Goal: Transaction & Acquisition: Purchase product/service

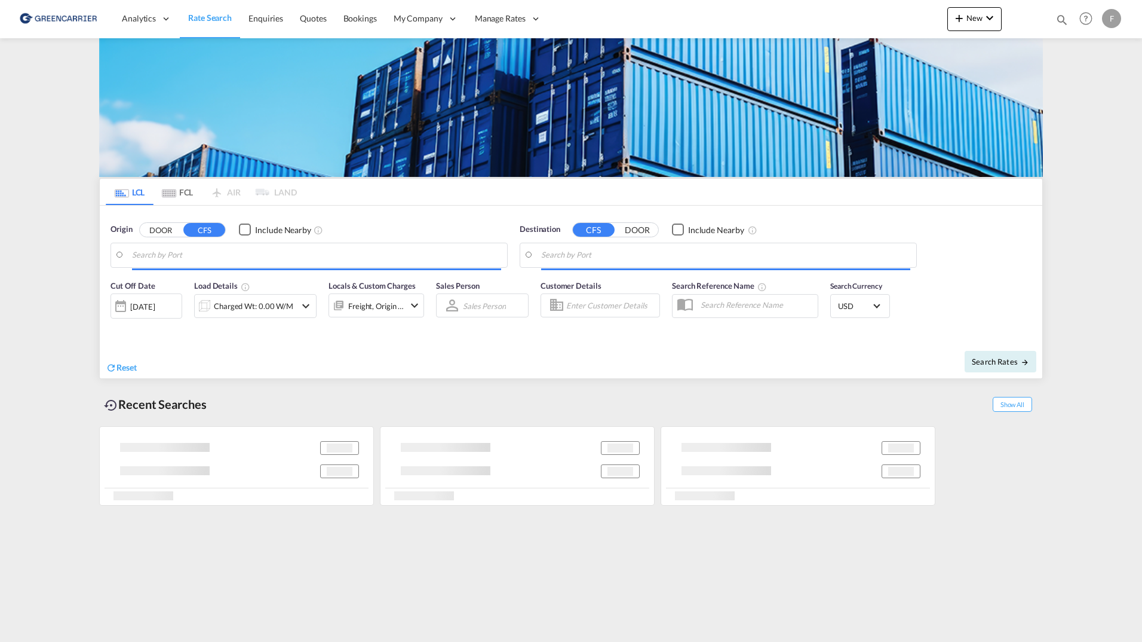
type input "[GEOGRAPHIC_DATA], [GEOGRAPHIC_DATA]"
type input "[GEOGRAPHIC_DATA], SGSIN"
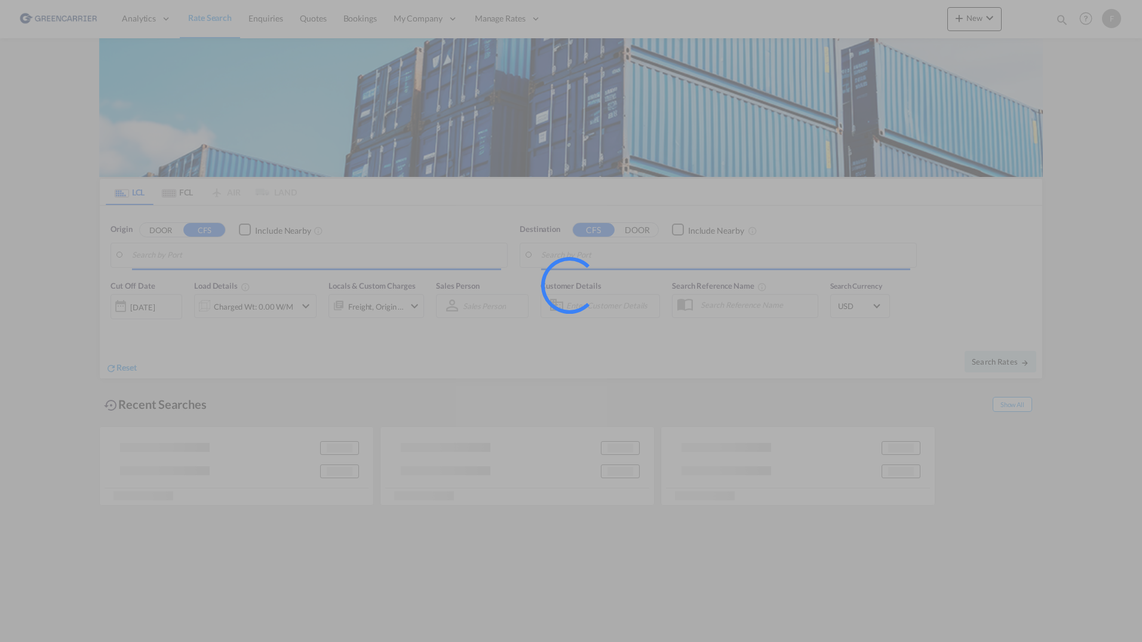
type input "[GEOGRAPHIC_DATA], [GEOGRAPHIC_DATA]"
type input "[GEOGRAPHIC_DATA], SGSIN"
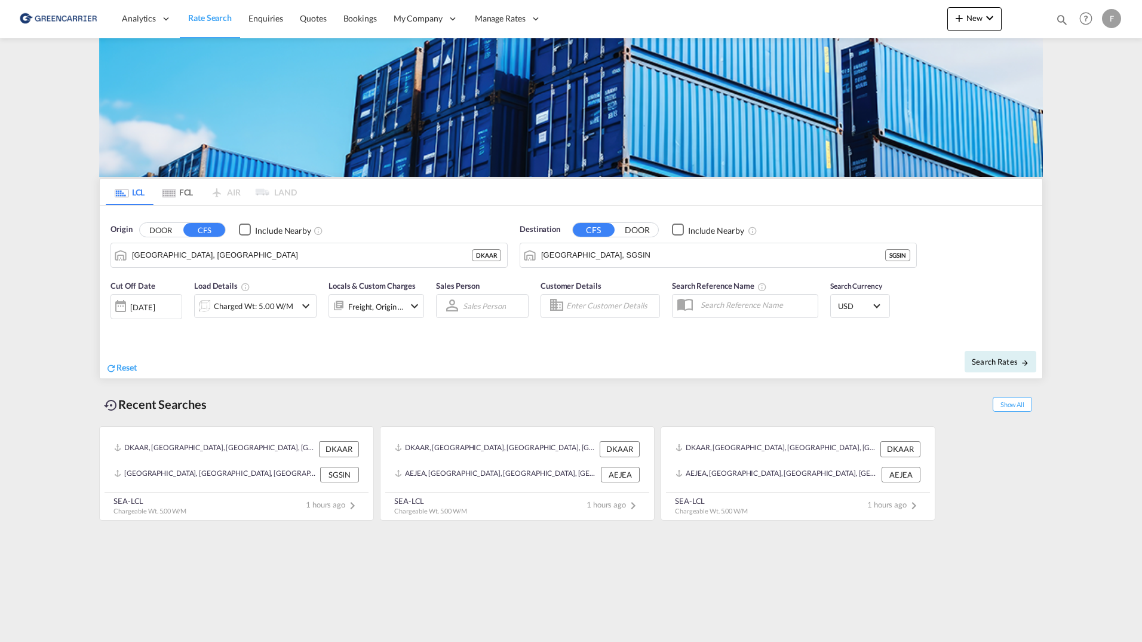
click at [1110, 20] on div "F" at bounding box center [1111, 18] width 19 height 19
click at [1091, 125] on button "Logout" at bounding box center [1090, 130] width 96 height 24
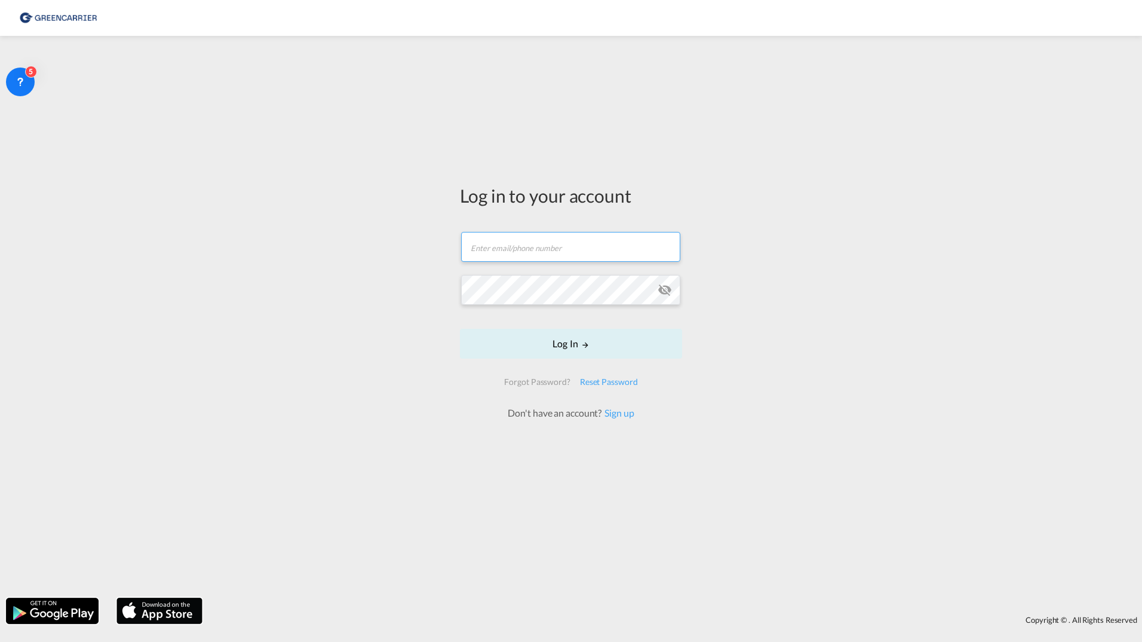
type input "[PERSON_NAME][EMAIL_ADDRESS][DOMAIN_NAME]"
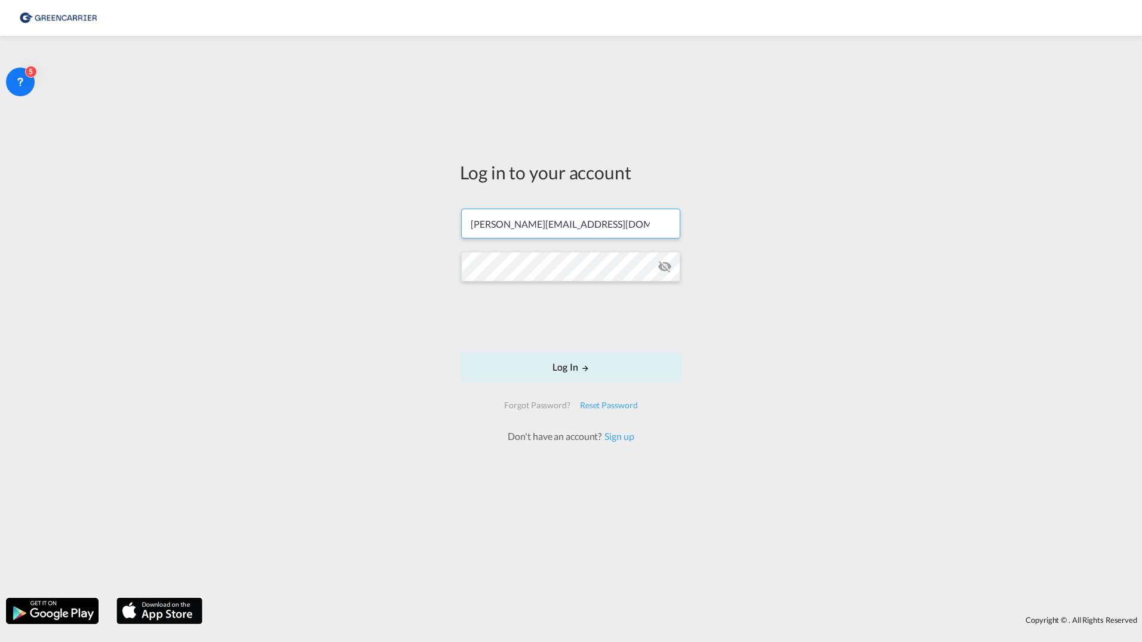
click at [578, 229] on input "[PERSON_NAME][EMAIL_ADDRESS][DOMAIN_NAME]" at bounding box center [570, 224] width 219 height 30
drag, startPoint x: 612, startPoint y: 219, endPoint x: 353, endPoint y: 182, distance: 261.9
click at [374, 188] on div "Log in to your account [PERSON_NAME][EMAIL_ADDRESS][DOMAIN_NAME] Log In Forgot …" at bounding box center [571, 317] width 1142 height 550
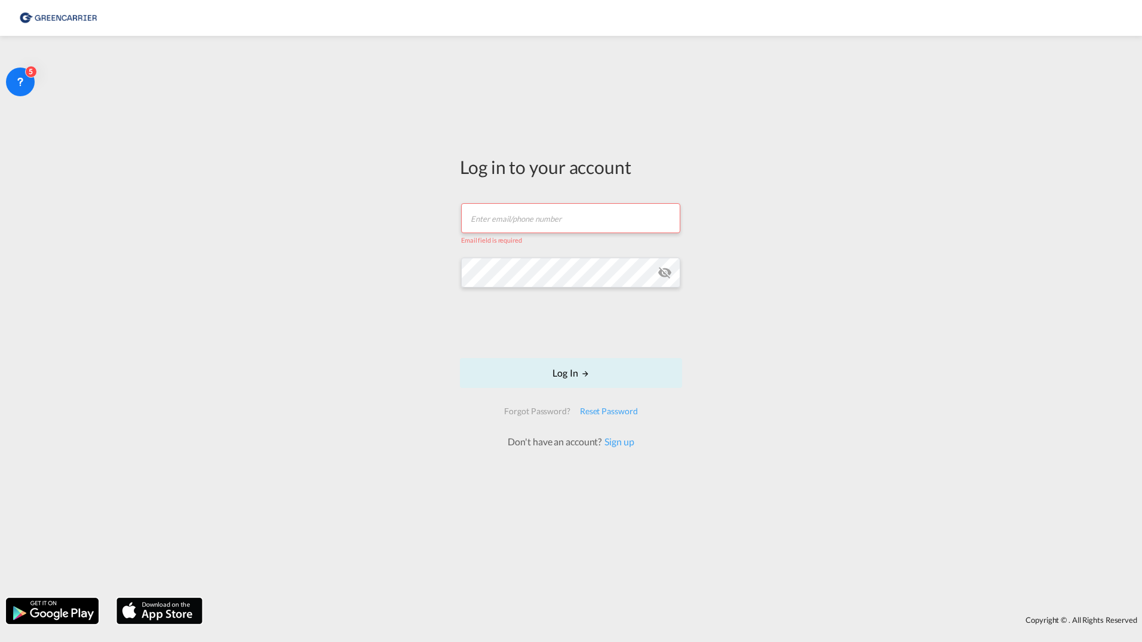
click at [252, 148] on div "Log in to your account Email field is required Log In Forgot Password? Reset Pa…" at bounding box center [571, 317] width 1142 height 550
click at [630, 69] on div "Log in to your account Email field is required Log In Forgot Password? Reset Pa…" at bounding box center [571, 301] width 240 height 519
click at [544, 225] on input "text" at bounding box center [570, 218] width 219 height 30
type input "[PERSON_NAME][EMAIL_ADDRESS][DOMAIN_NAME]"
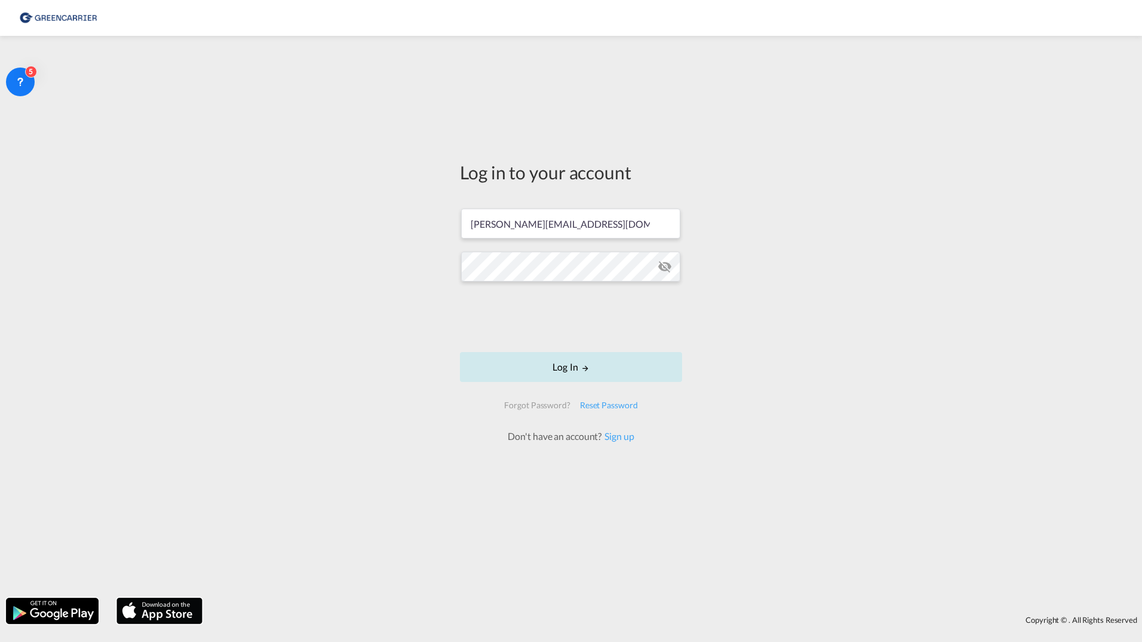
click at [514, 372] on button "Log In" at bounding box center [571, 367] width 222 height 30
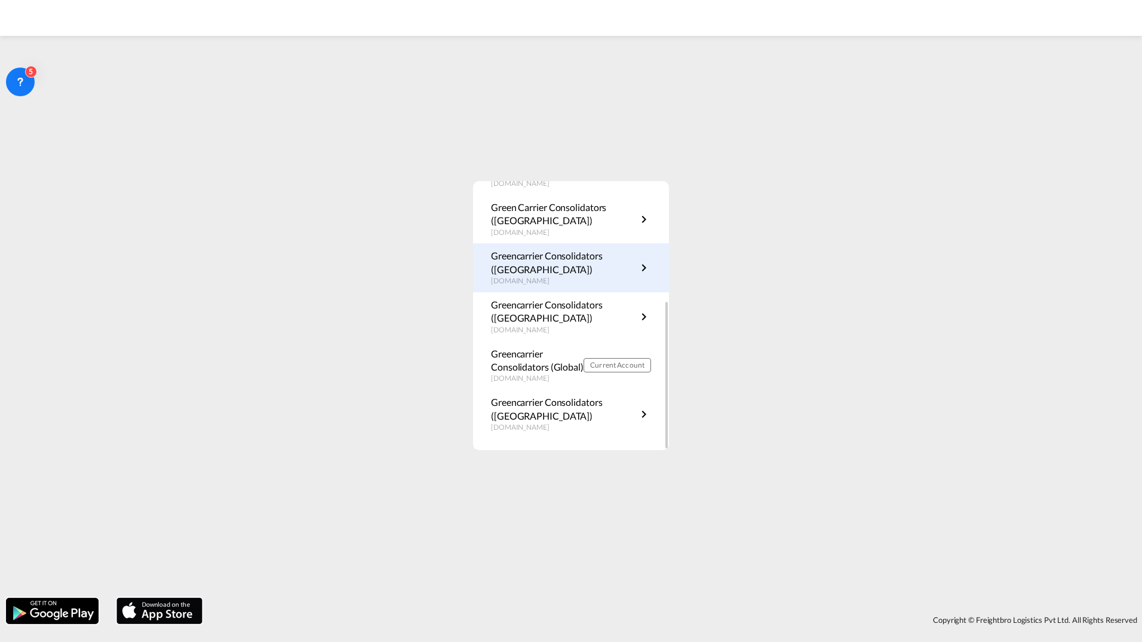
scroll to position [216, 0]
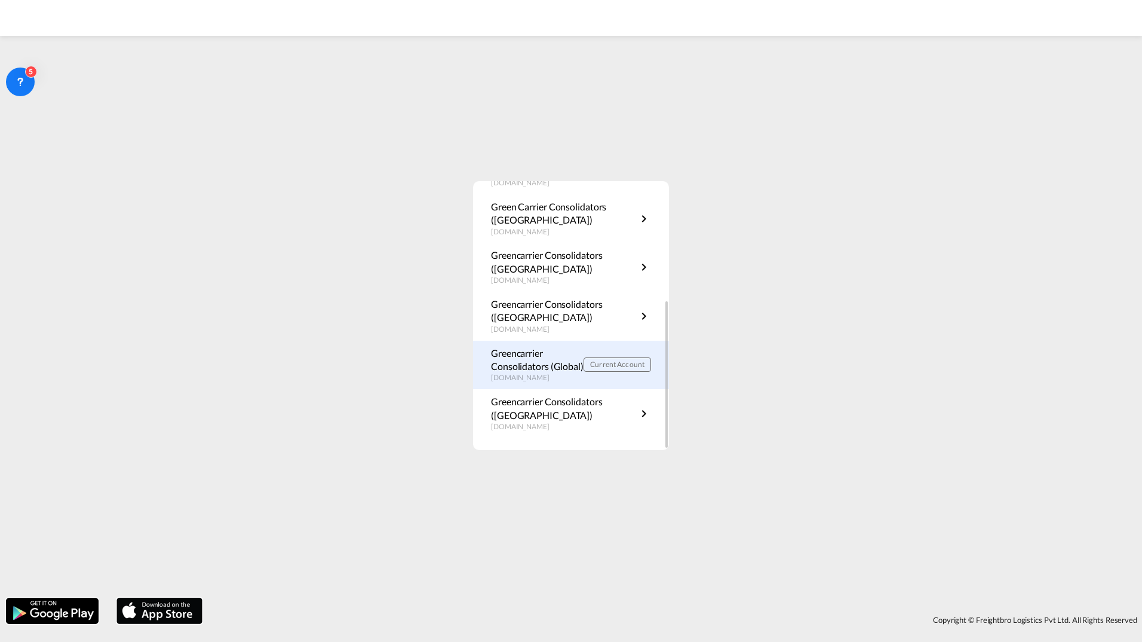
click at [539, 364] on p "Greencarrier Consolidators (Global)" at bounding box center [537, 360] width 93 height 27
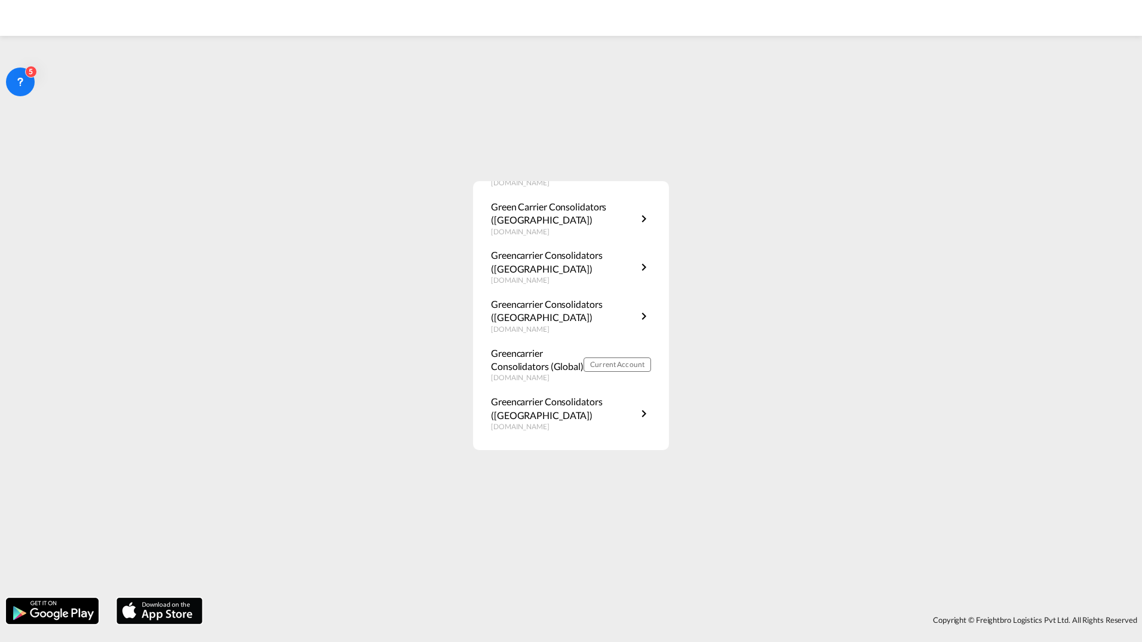
click at [232, 275] on div "Choose an account GCC Testing Platform [DOMAIN_NAME] Greencarrier Consolidators…" at bounding box center [571, 315] width 1142 height 553
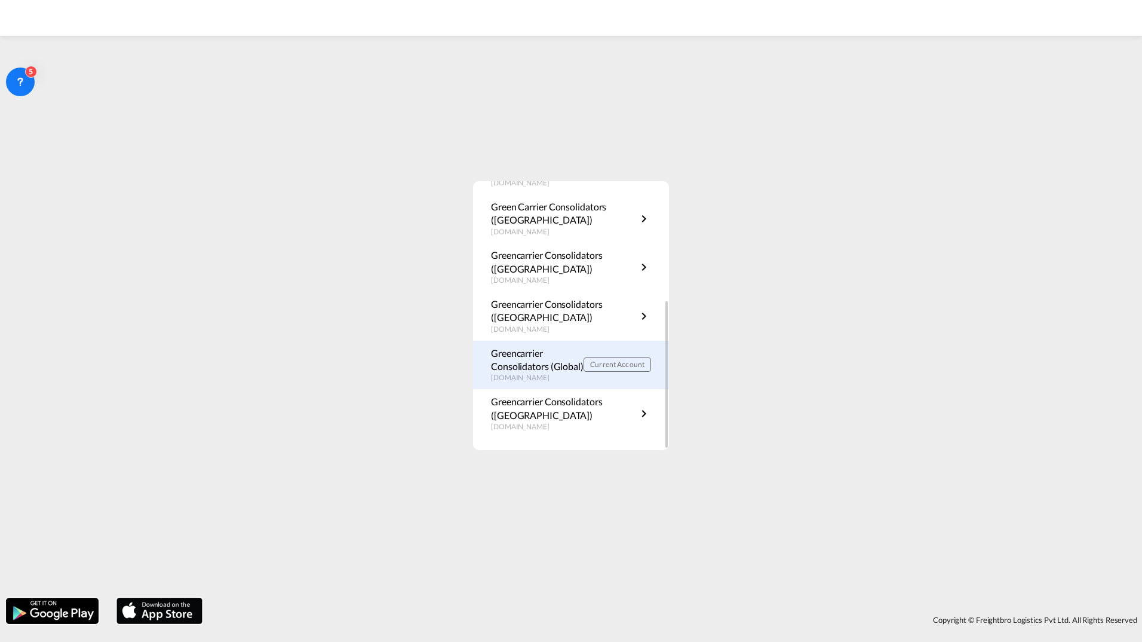
click at [546, 363] on p "Greencarrier Consolidators (Global)" at bounding box center [537, 360] width 93 height 27
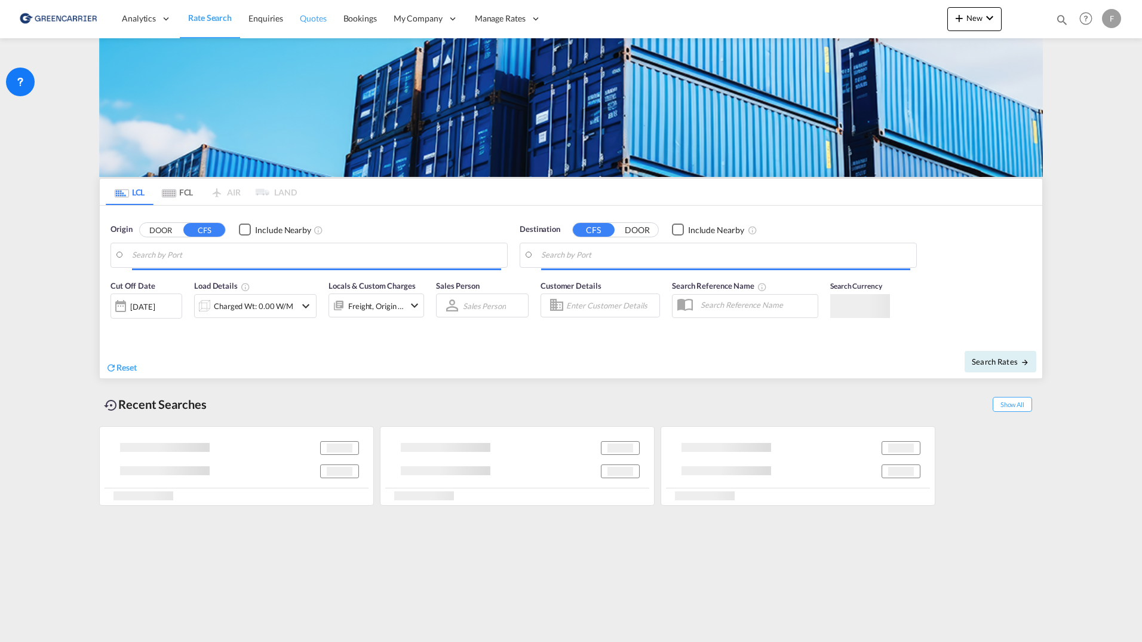
type input "[GEOGRAPHIC_DATA], [GEOGRAPHIC_DATA]"
type input "[GEOGRAPHIC_DATA], SGSIN"
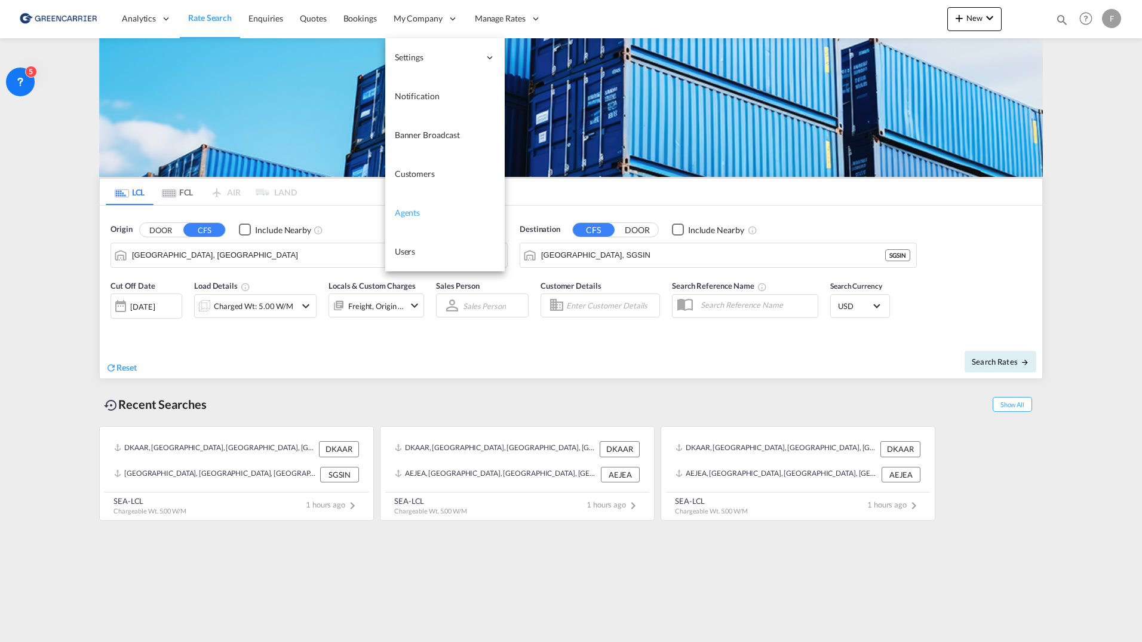
drag, startPoint x: 409, startPoint y: 253, endPoint x: 421, endPoint y: 201, distance: 53.2
click at [409, 253] on span "Users" at bounding box center [405, 251] width 21 height 10
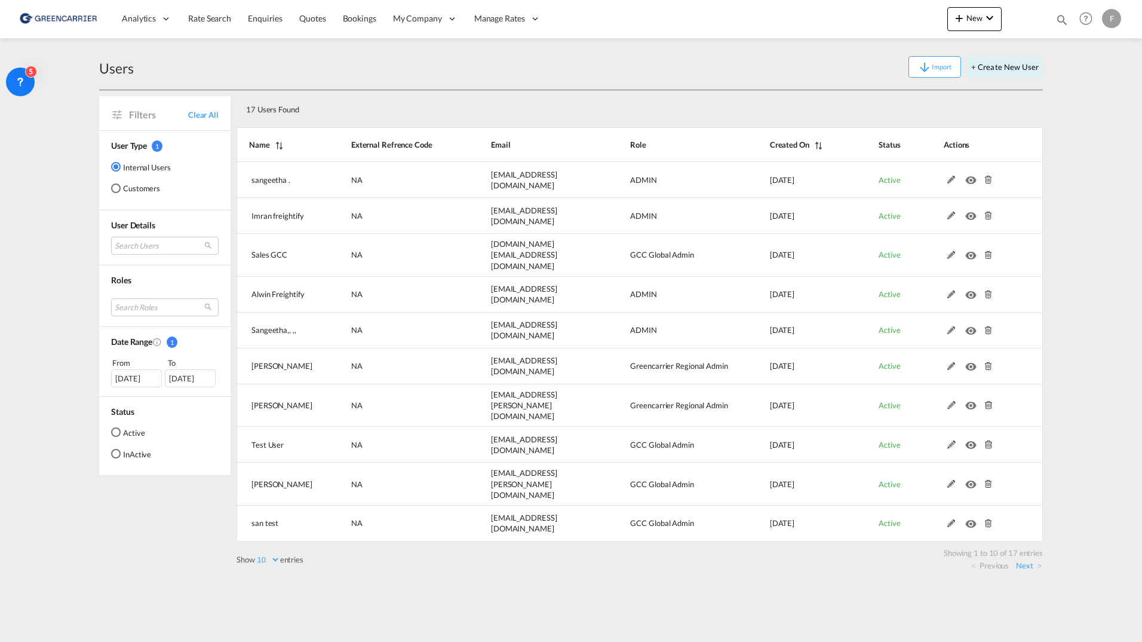
click at [143, 188] on md-radio-button "Customers" at bounding box center [141, 188] width 60 height 12
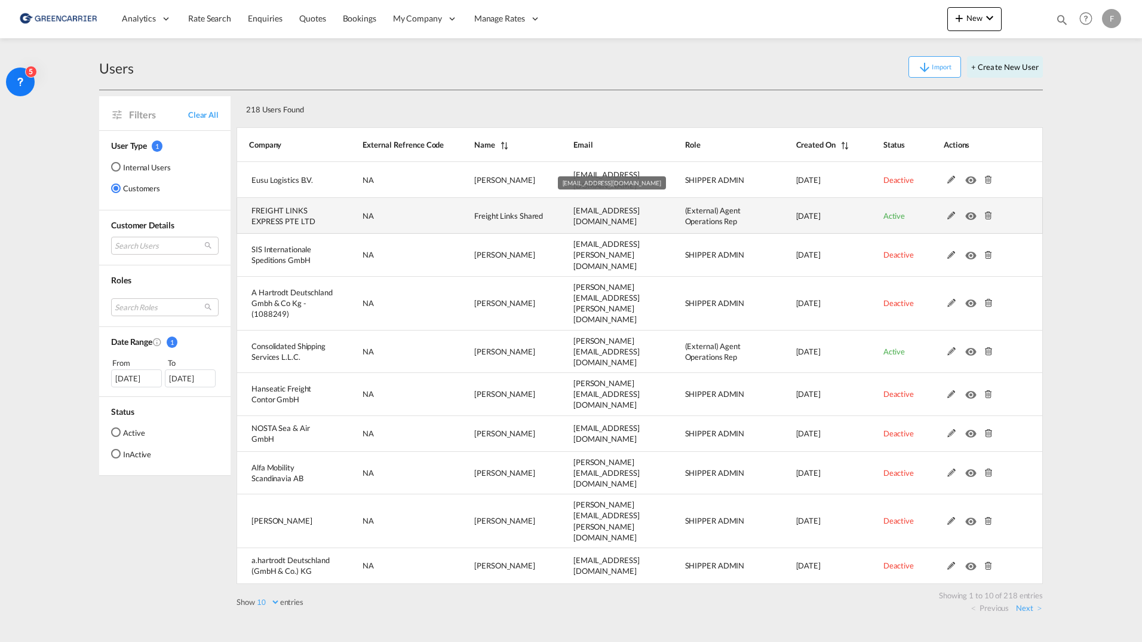
click at [612, 219] on span "scandinavia@freightlinks.net" at bounding box center [607, 216] width 66 height 20
click at [956, 217] on md-icon at bounding box center [952, 216] width 16 height 8
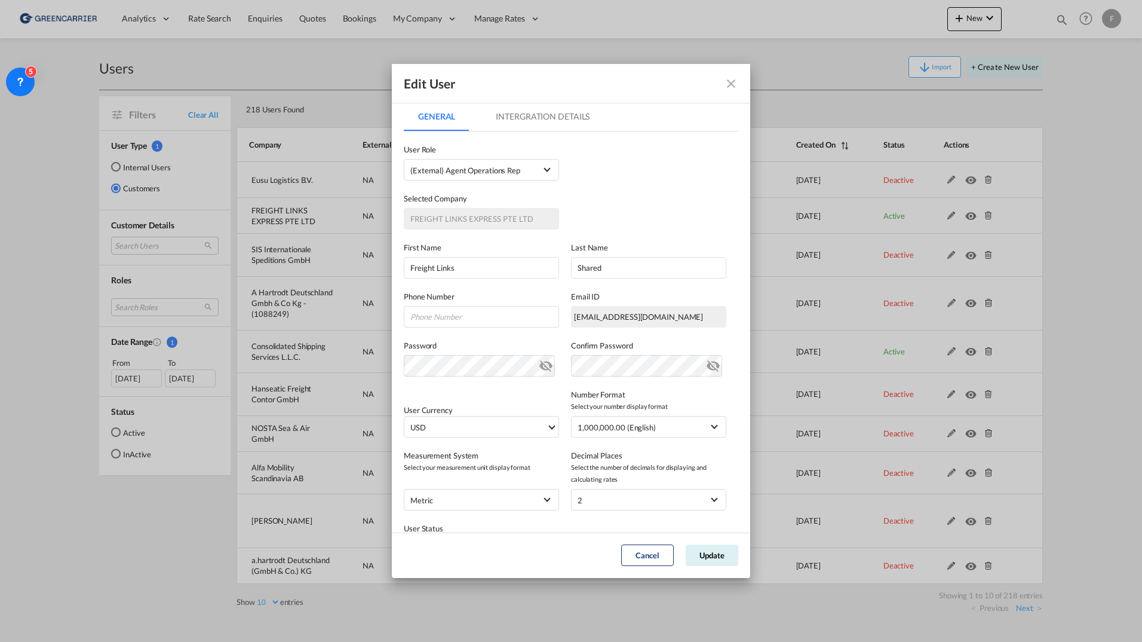
click at [672, 314] on div "scandinavia@freightlinks.net" at bounding box center [648, 317] width 155 height 22
click at [632, 323] on div "scandinavia@freightlinks.net" at bounding box center [648, 317] width 155 height 22
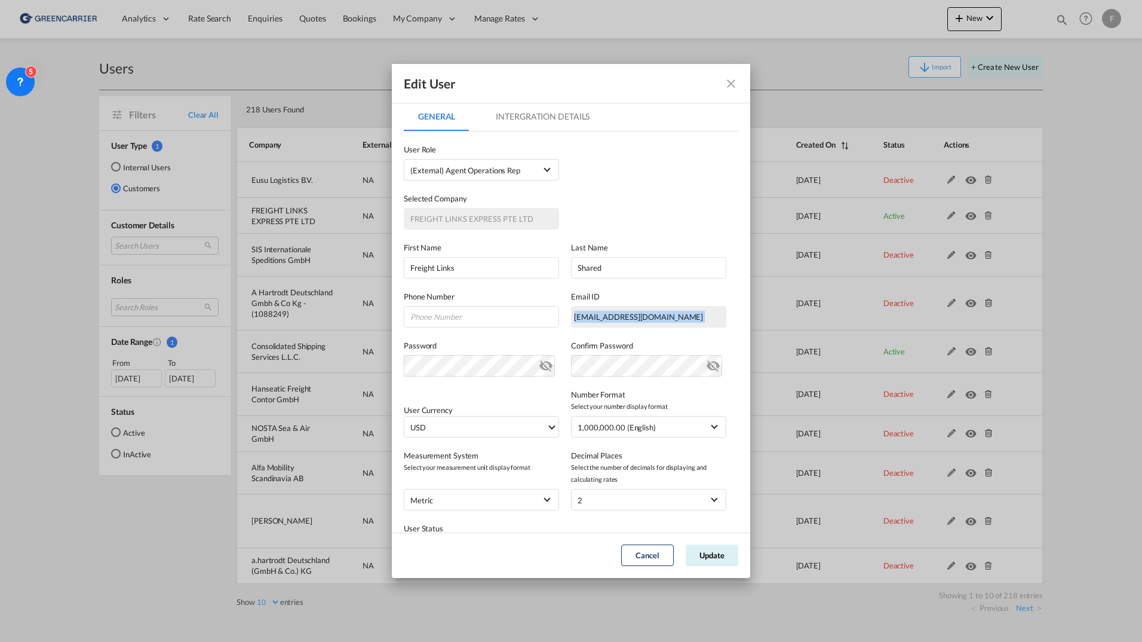
copy div "scandinavia@freightlinks.net"
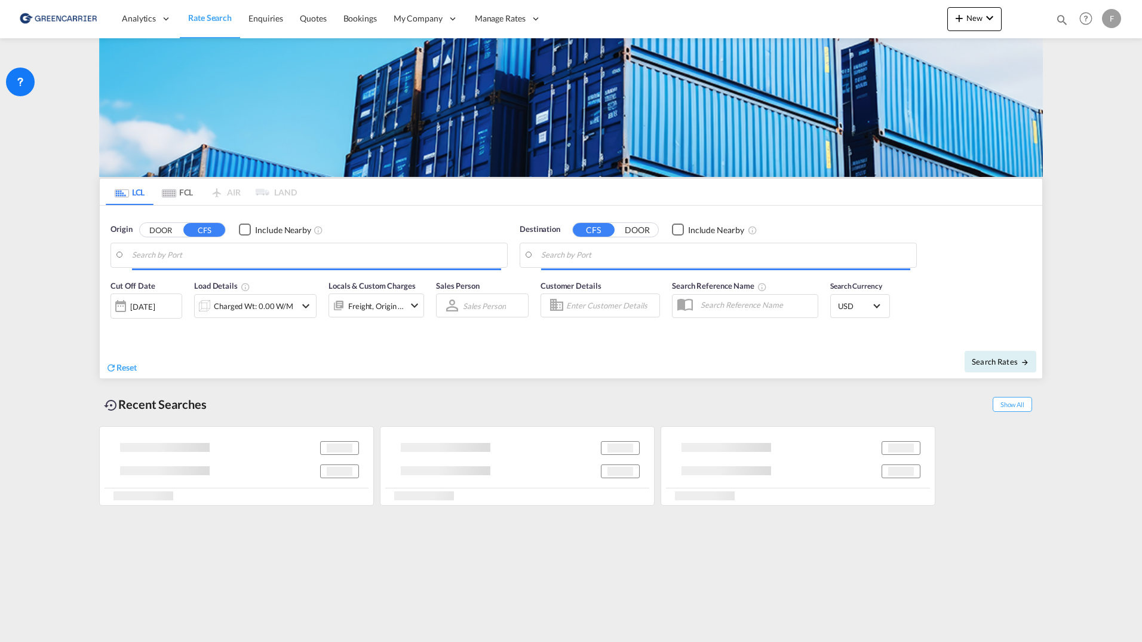
type input "[GEOGRAPHIC_DATA], [GEOGRAPHIC_DATA]"
type input "[GEOGRAPHIC_DATA], SGSIN"
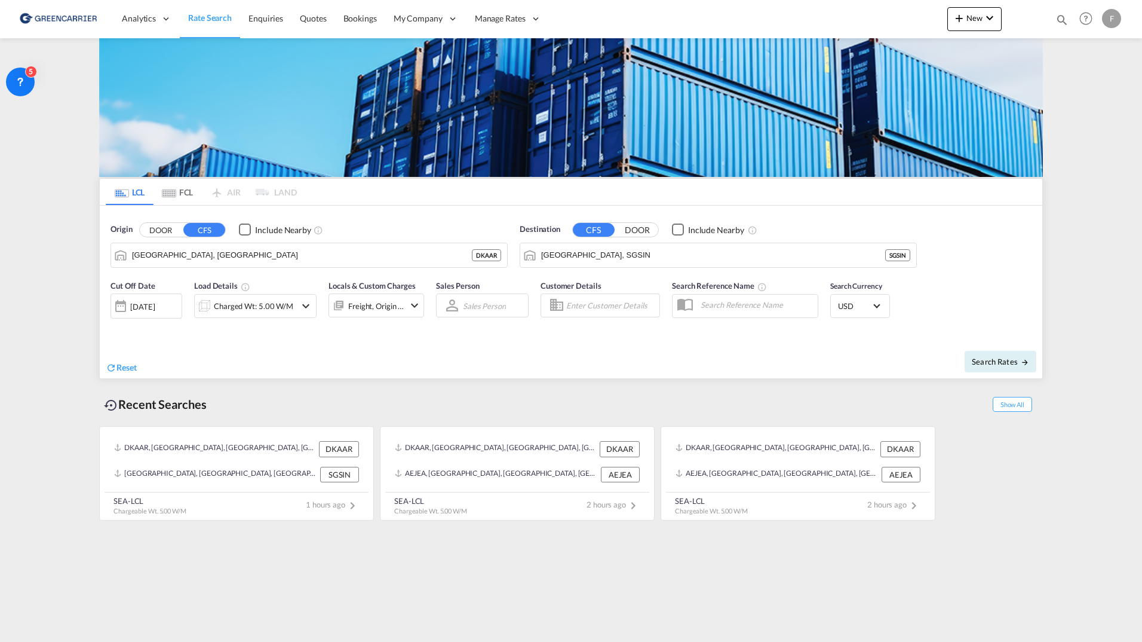
click at [611, 303] on input "Enter Customer Details" at bounding box center [611, 305] width 90 height 18
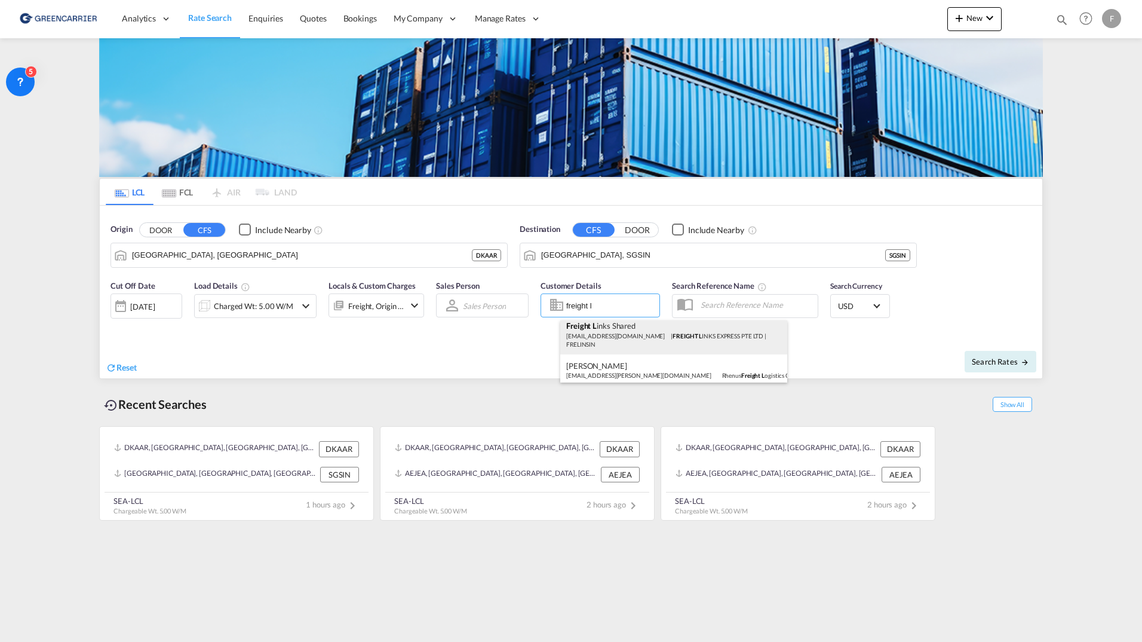
scroll to position [8, 0]
click at [656, 339] on div "Freight L inks Shared scandinavia@freightlinks.net | FREIGHT L INKS EXPRESS PTE…" at bounding box center [673, 331] width 227 height 39
type input "FREIGHT LINKS EXPRESS PTE LTD, Freight Links Shared, scandinavia@freightlinks.n…"
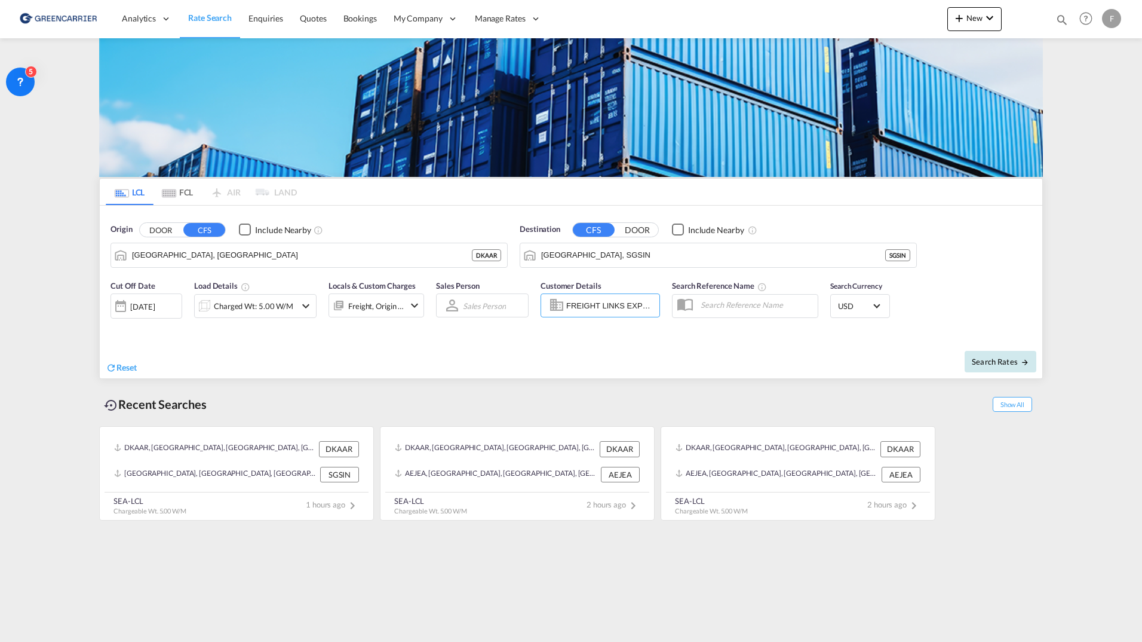
click at [992, 361] on span "Search Rates" at bounding box center [1000, 362] width 57 height 10
type input "DKAAR to SGSIN / 15 Sep 2025"
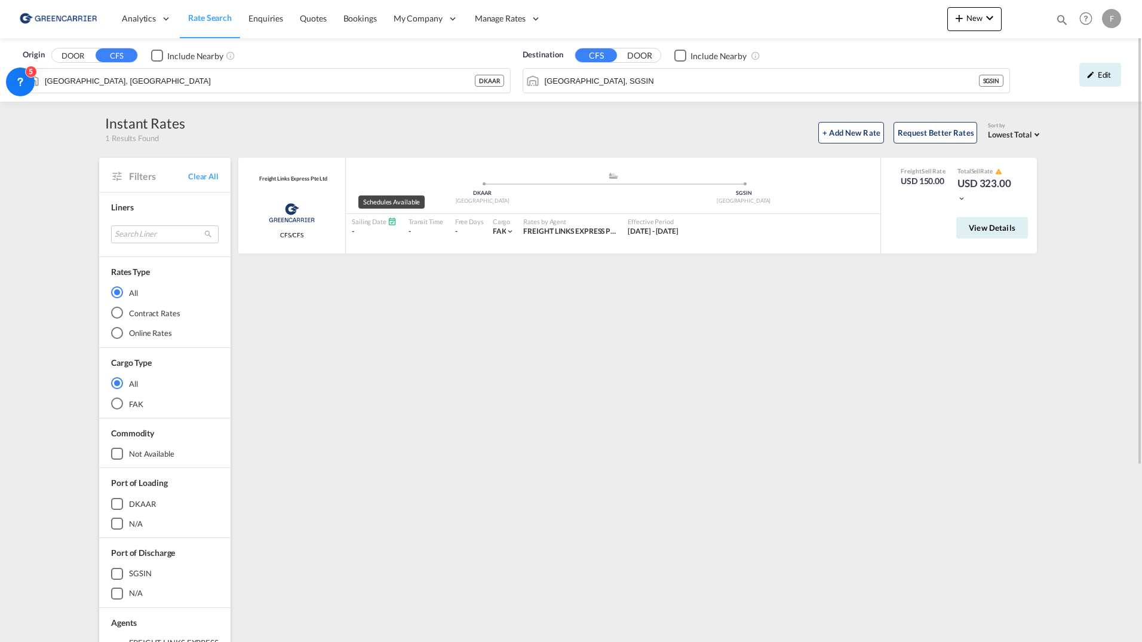
click at [418, 280] on div "Freight Links Express Pte Ltd Greencarrier Consolidators CFS/CFS added by you .…" at bounding box center [640, 516] width 807 height 717
click at [998, 233] on button "View Details" at bounding box center [993, 228] width 72 height 22
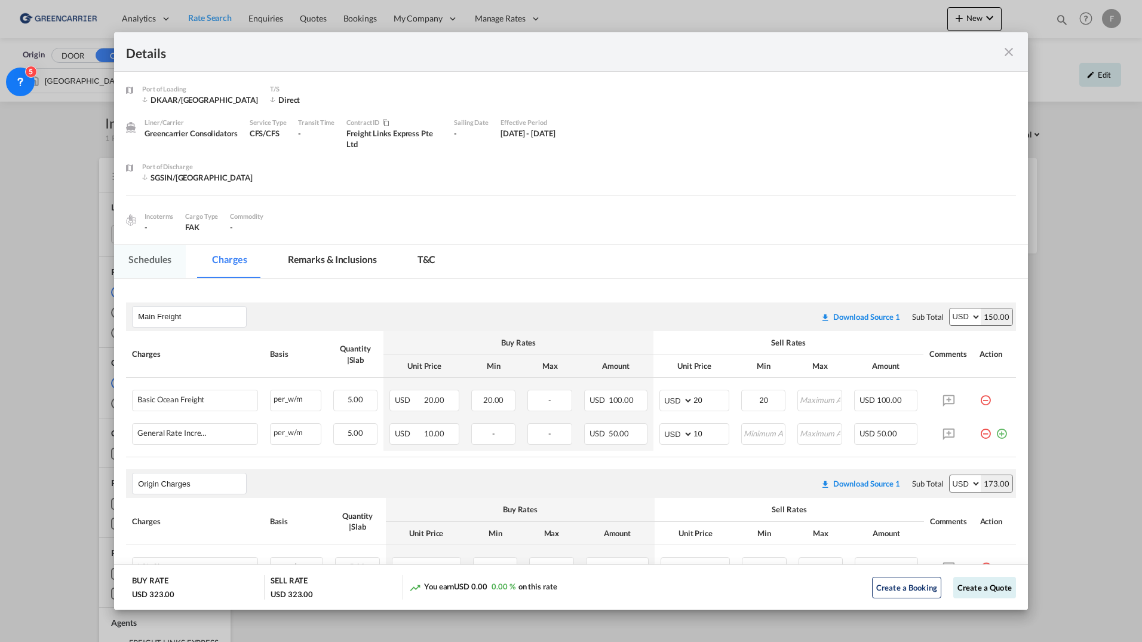
click at [159, 266] on md-tab-item "Schedules" at bounding box center [150, 261] width 72 height 33
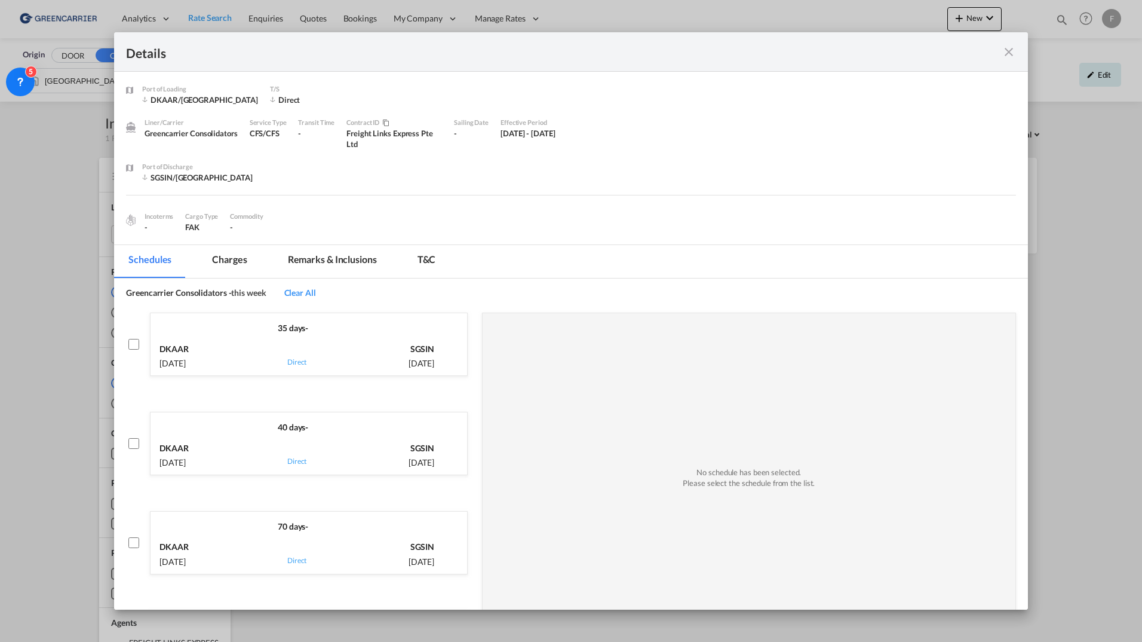
click at [1010, 49] on md-icon "icon-close fg-AAA8AD m-0 cursor" at bounding box center [1009, 52] width 14 height 14
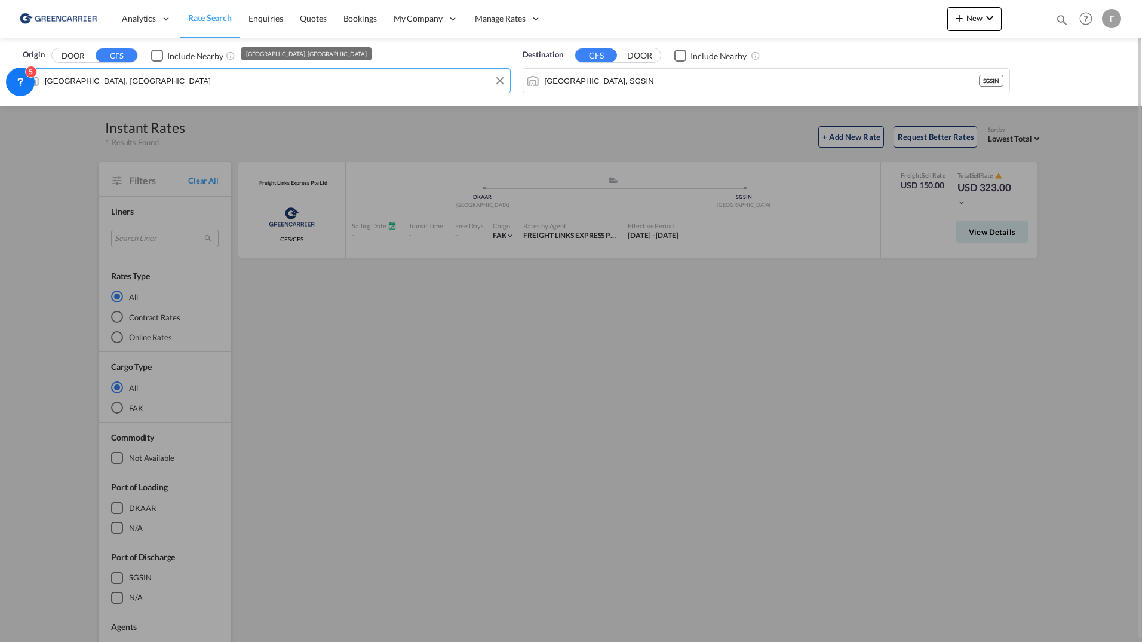
click at [320, 85] on input "[GEOGRAPHIC_DATA], [GEOGRAPHIC_DATA]" at bounding box center [274, 81] width 459 height 18
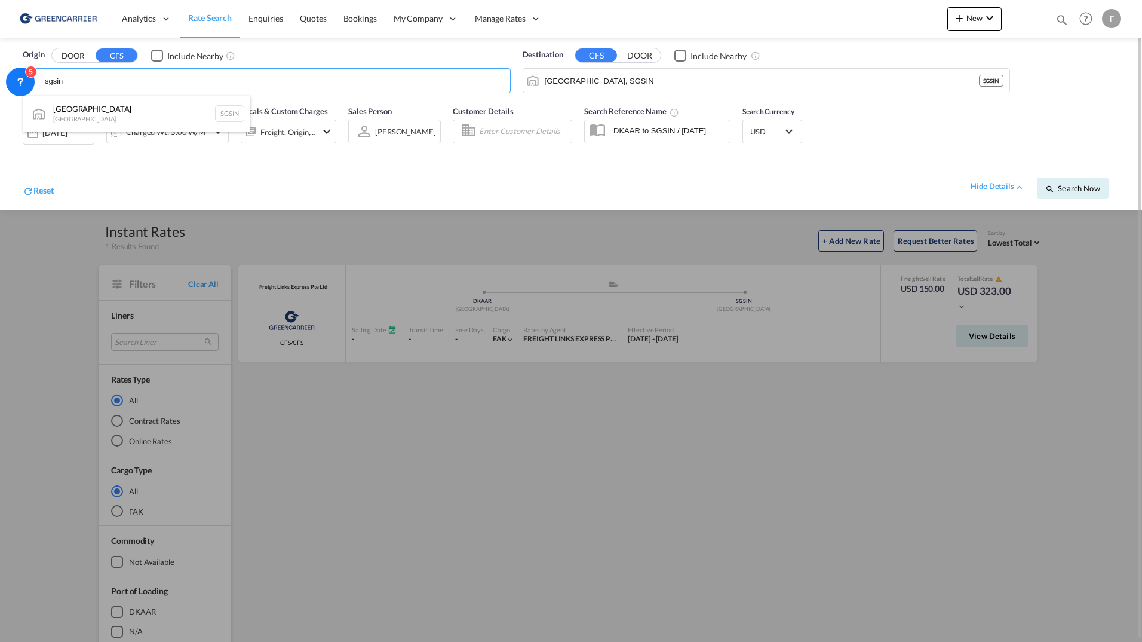
click at [125, 108] on div "Singapore Singapore SGSIN" at bounding box center [136, 114] width 227 height 36
type input "[GEOGRAPHIC_DATA], SGSIN"
click at [580, 79] on input "[GEOGRAPHIC_DATA], SGSIN" at bounding box center [774, 81] width 459 height 18
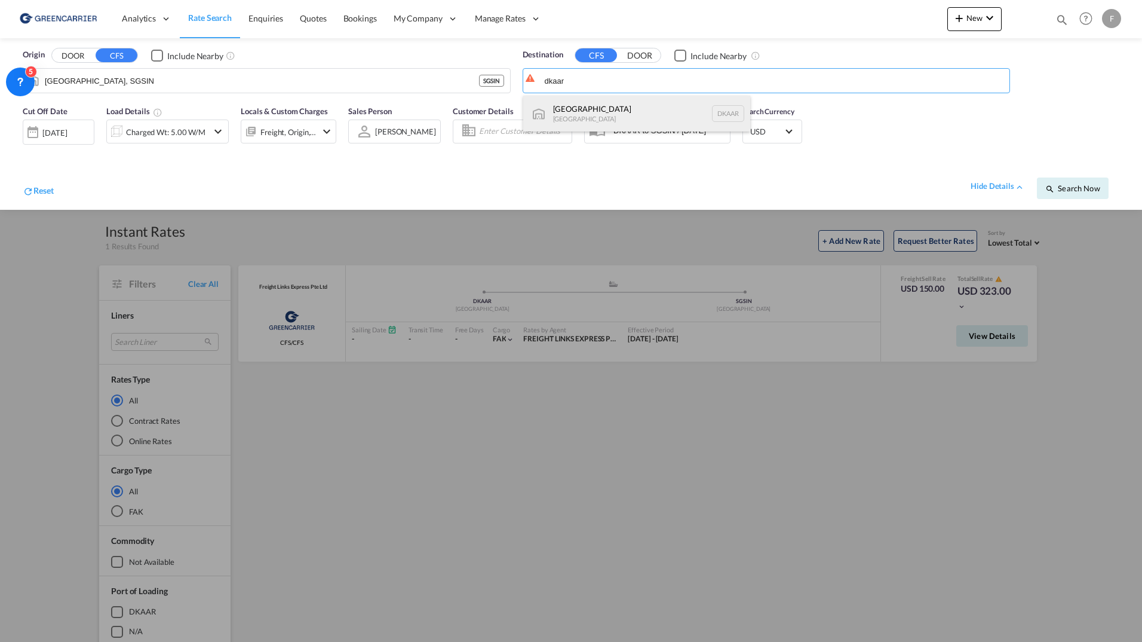
click at [609, 112] on div "Aarhus Denmark DKAAR" at bounding box center [636, 114] width 227 height 36
type input "[GEOGRAPHIC_DATA], [GEOGRAPHIC_DATA]"
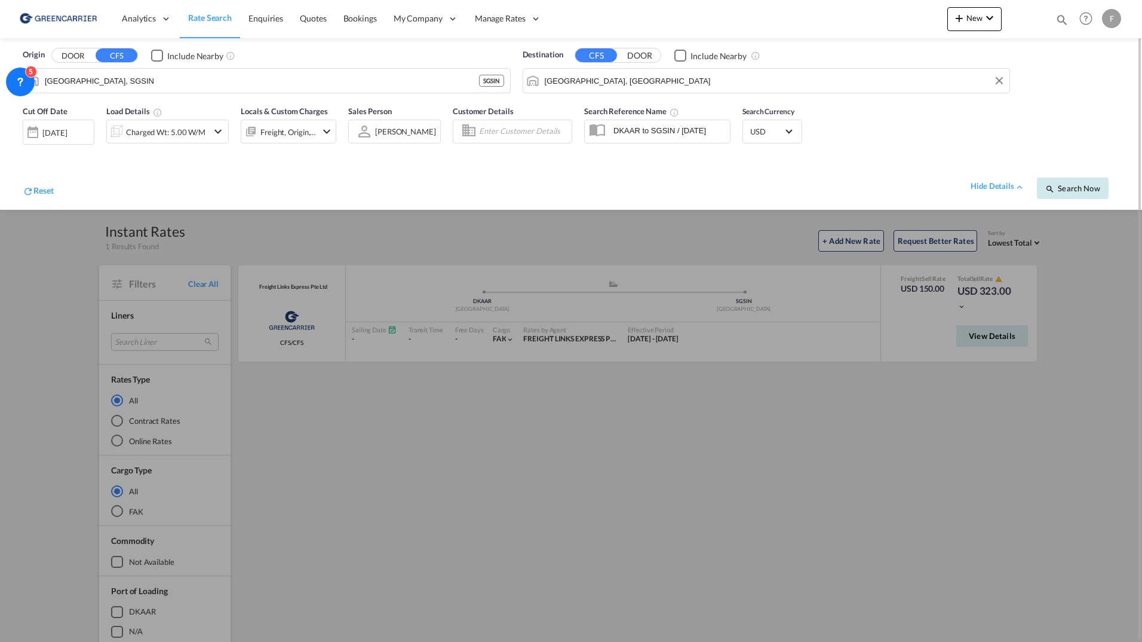
click at [1080, 192] on span "Search Now" at bounding box center [1073, 188] width 54 height 10
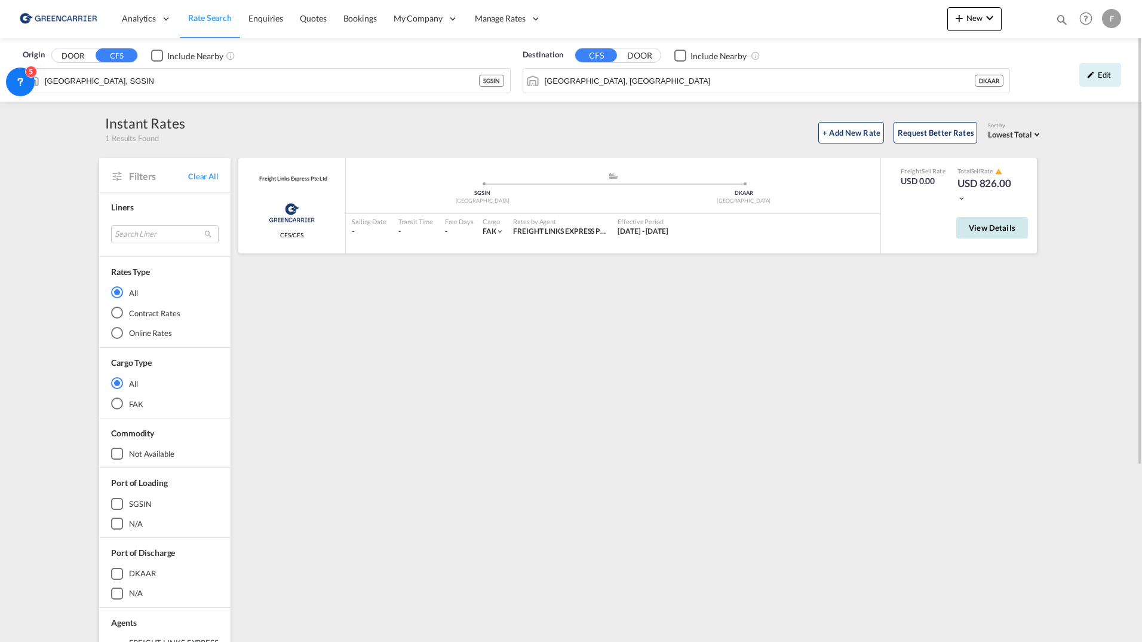
click at [993, 235] on button "View Details" at bounding box center [993, 228] width 72 height 22
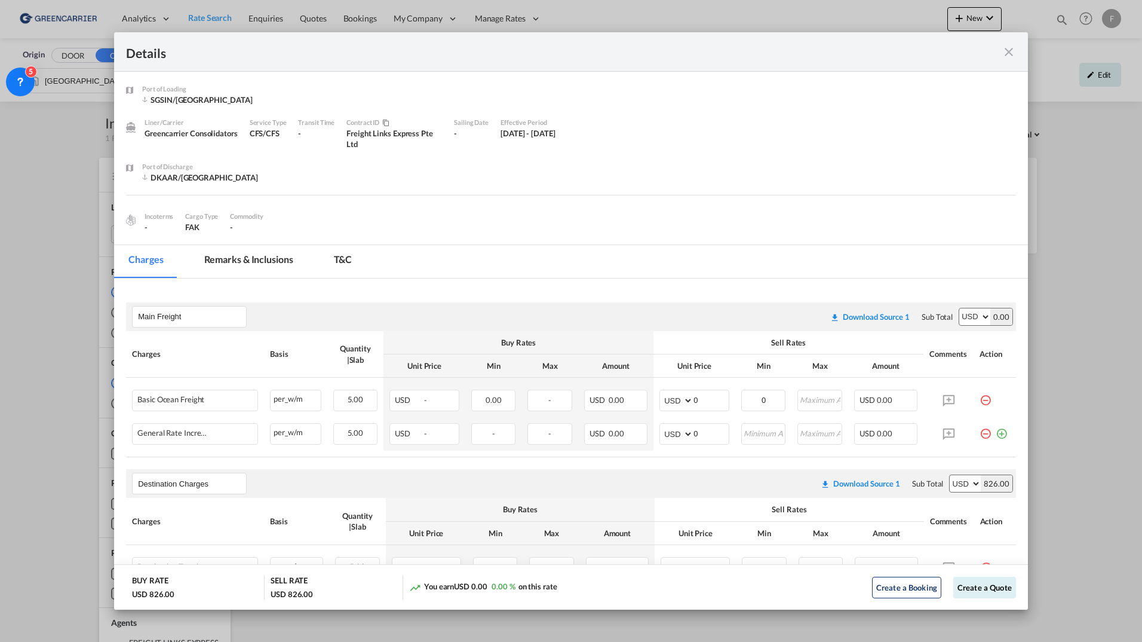
click at [1012, 59] on div "Details" at bounding box center [571, 51] width 914 height 39
click at [1011, 54] on md-icon "icon-close fg-AAA8AD m-0 cursor" at bounding box center [1009, 52] width 14 height 14
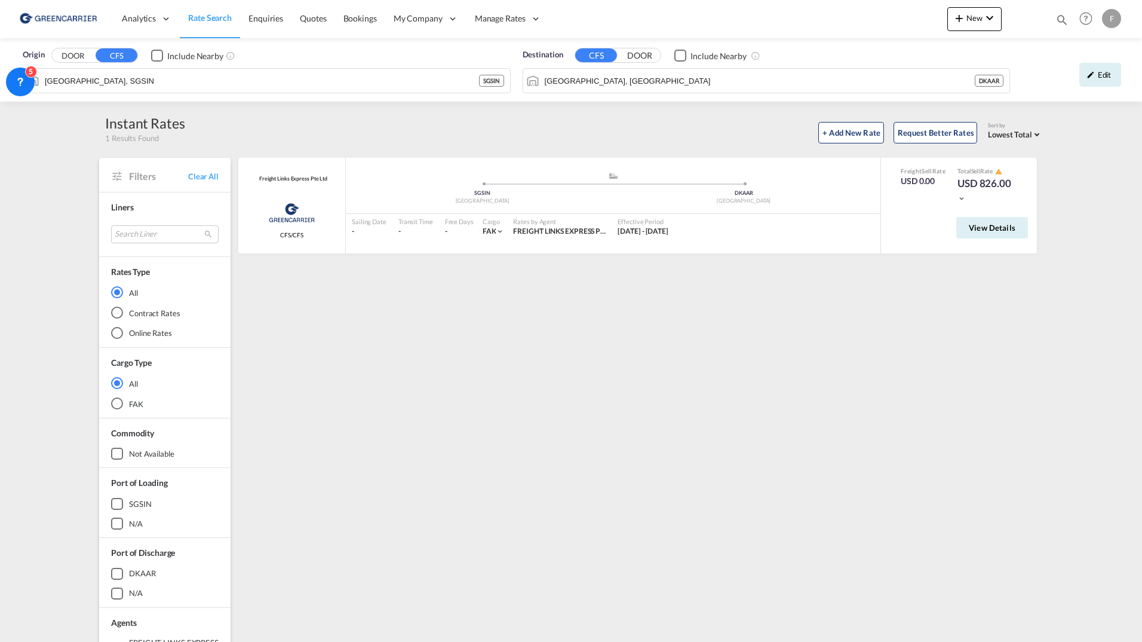
click at [1086, 213] on div "Origin DOOR CFS Include Nearby Singapore, SGSIN SGSIN Destination CFS DOOR Incl…" at bounding box center [571, 461] width 1142 height 847
click at [1111, 20] on div "F" at bounding box center [1111, 18] width 19 height 19
click at [1092, 127] on button "Logout" at bounding box center [1090, 130] width 96 height 24
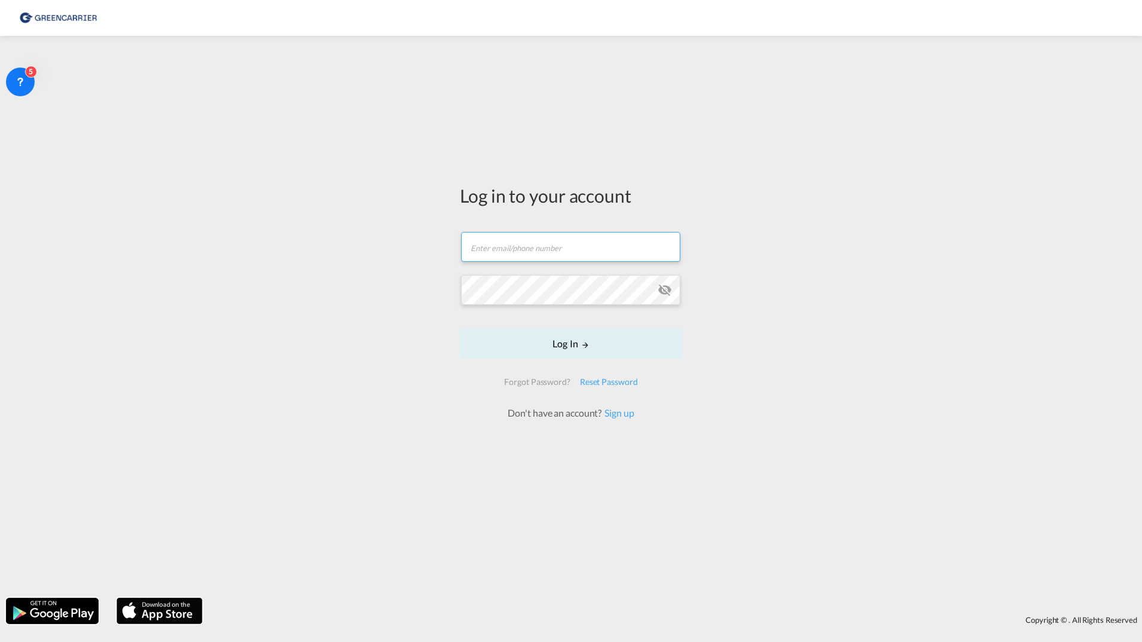
type input "[PERSON_NAME][EMAIL_ADDRESS][DOMAIN_NAME]"
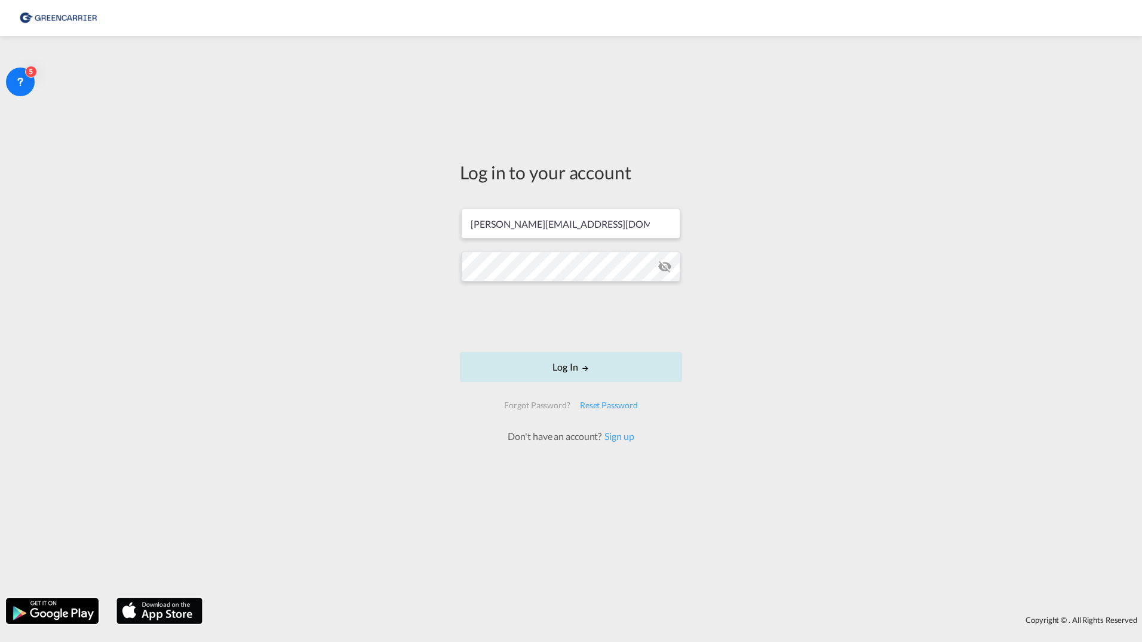
click at [547, 366] on button "Log In" at bounding box center [571, 367] width 222 height 30
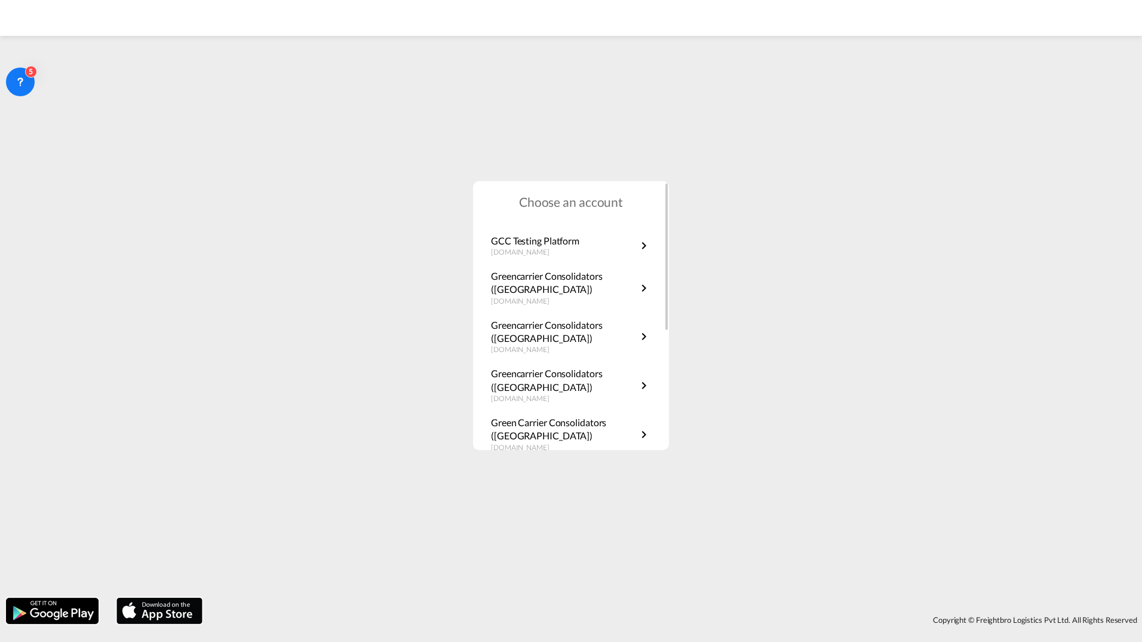
scroll to position [216, 0]
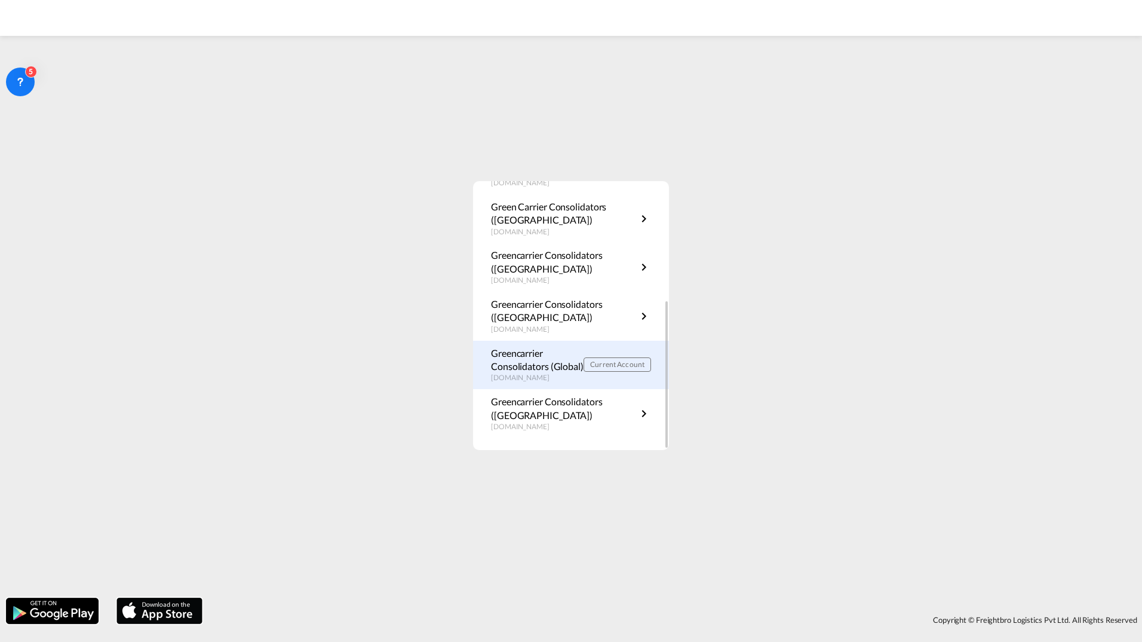
click at [541, 366] on p "Greencarrier Consolidators (Global)" at bounding box center [537, 360] width 93 height 27
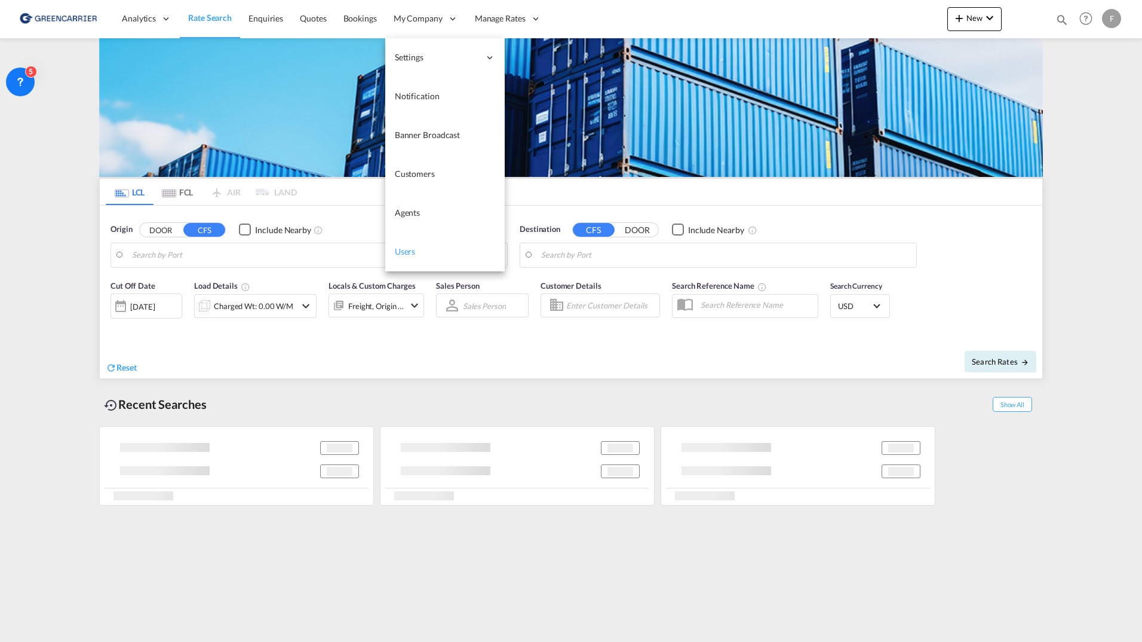
type input "[GEOGRAPHIC_DATA], SGSIN"
type input "[GEOGRAPHIC_DATA], [GEOGRAPHIC_DATA]"
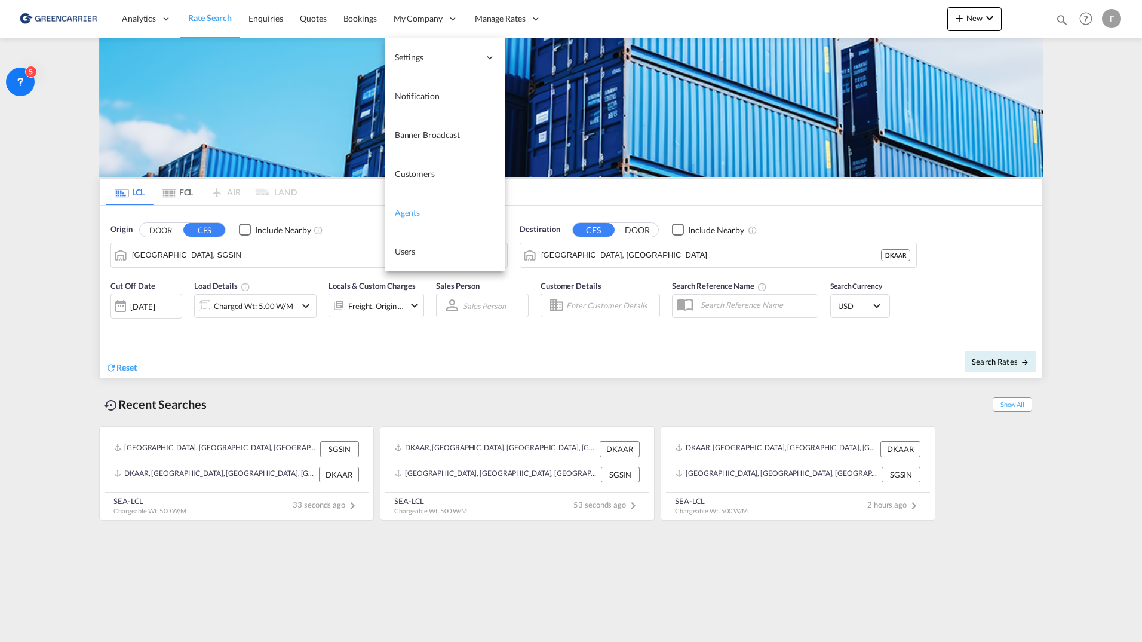
click at [403, 212] on span "Agents" at bounding box center [407, 212] width 25 height 10
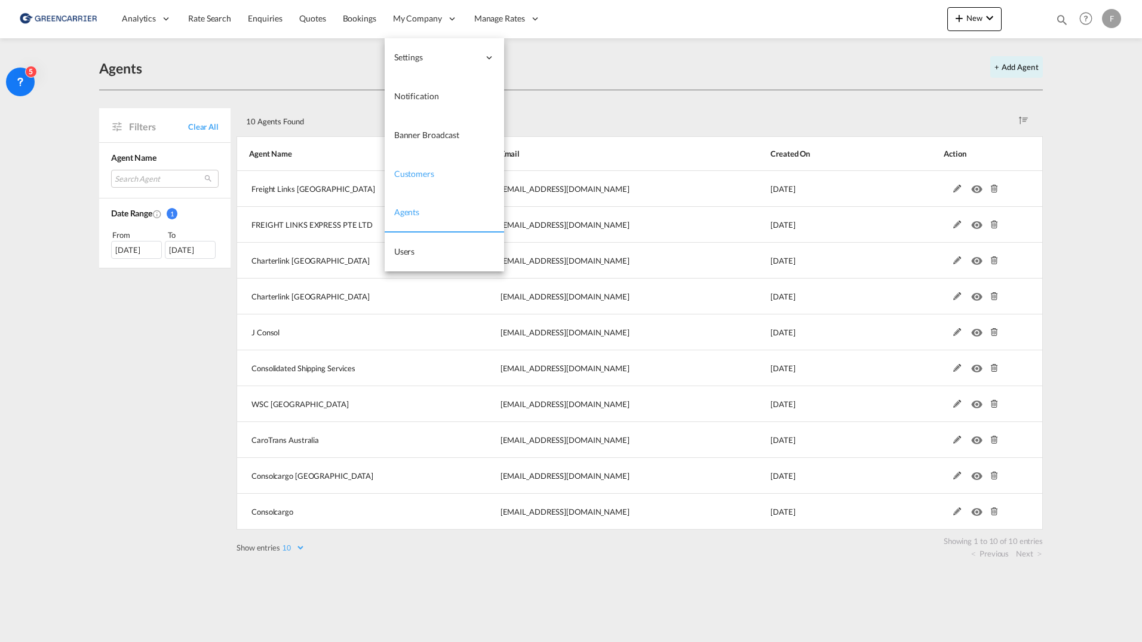
click at [404, 179] on span "Customers" at bounding box center [414, 174] width 40 height 10
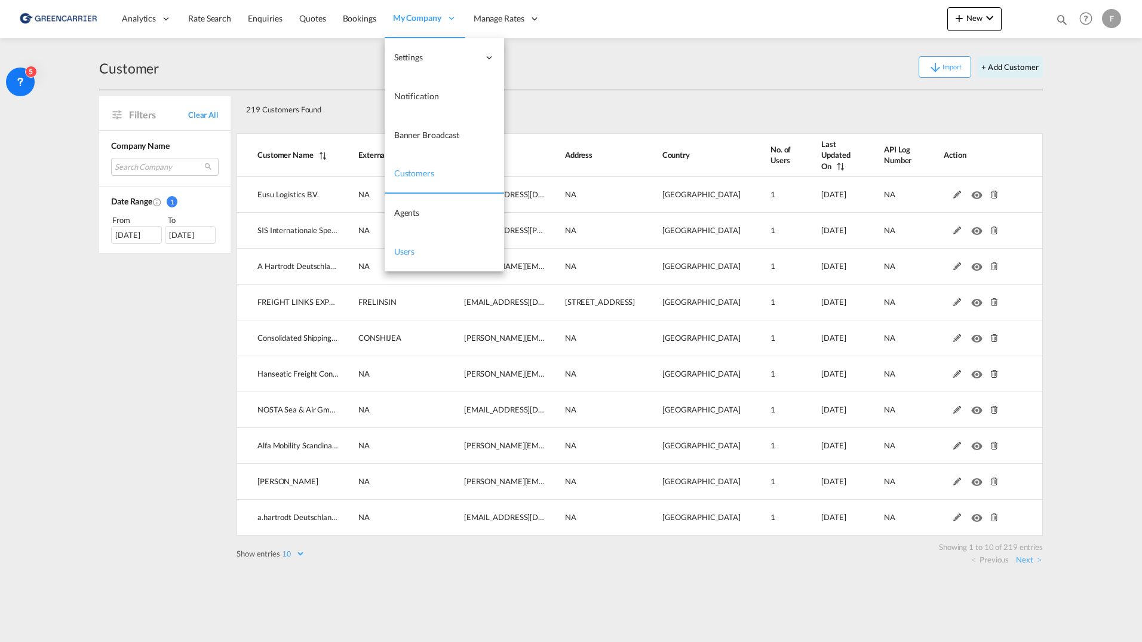
click at [410, 246] on span "Users" at bounding box center [404, 252] width 21 height 12
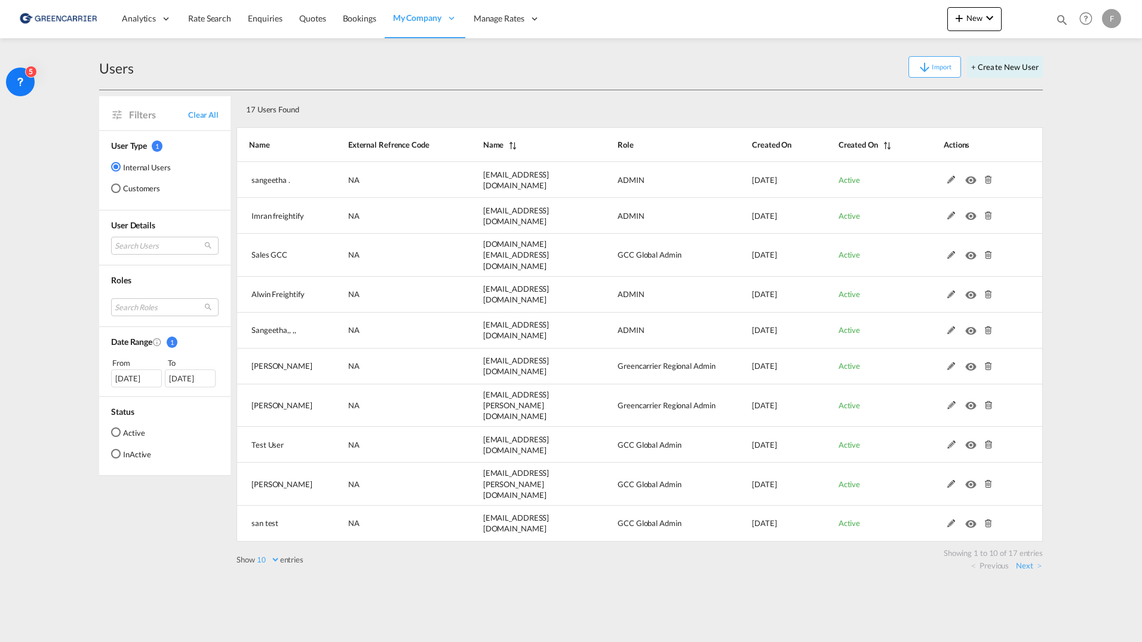
click at [131, 434] on md-radio-button "Active" at bounding box center [131, 432] width 40 height 12
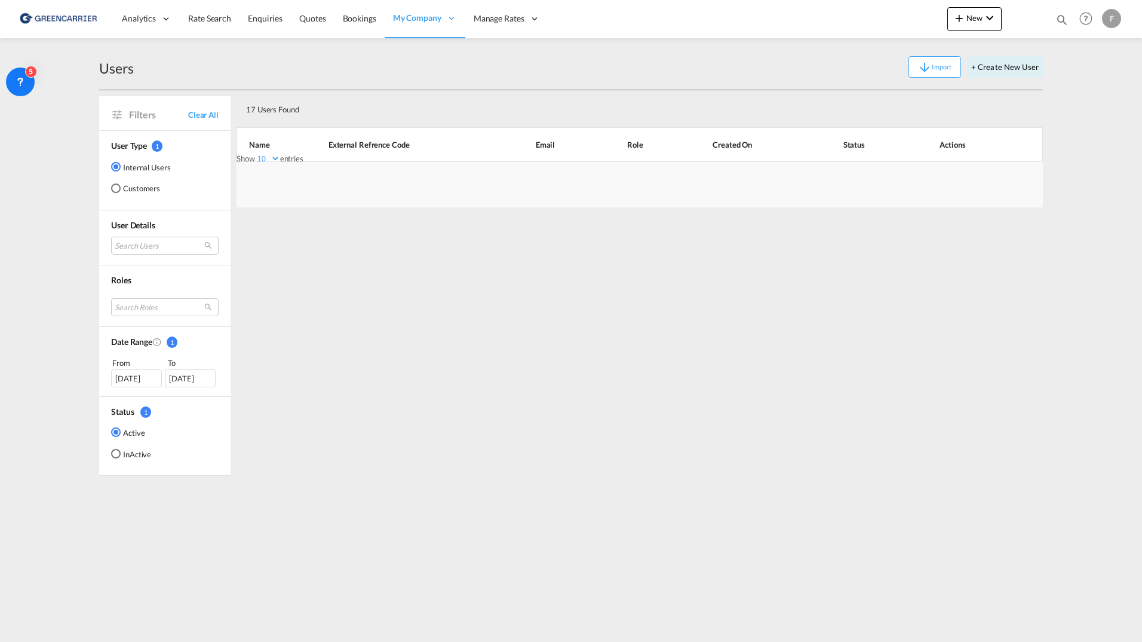
click at [151, 189] on md-radio-button "Customers" at bounding box center [141, 188] width 60 height 12
click at [131, 434] on md-radio-button "Active" at bounding box center [131, 432] width 40 height 12
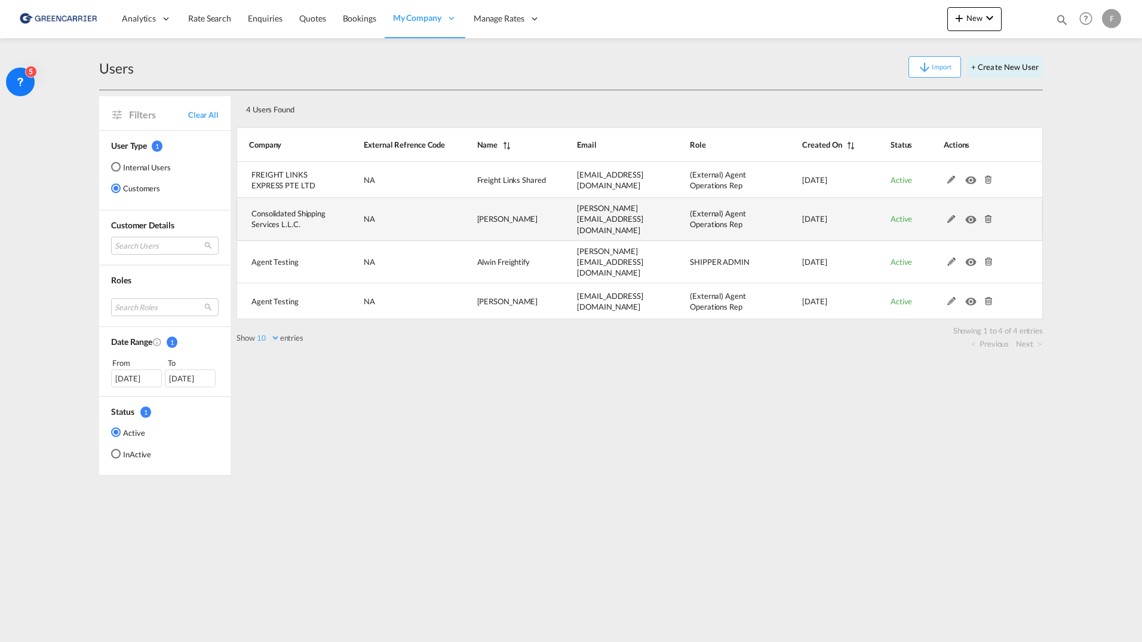
click at [951, 215] on md-icon at bounding box center [952, 219] width 16 height 8
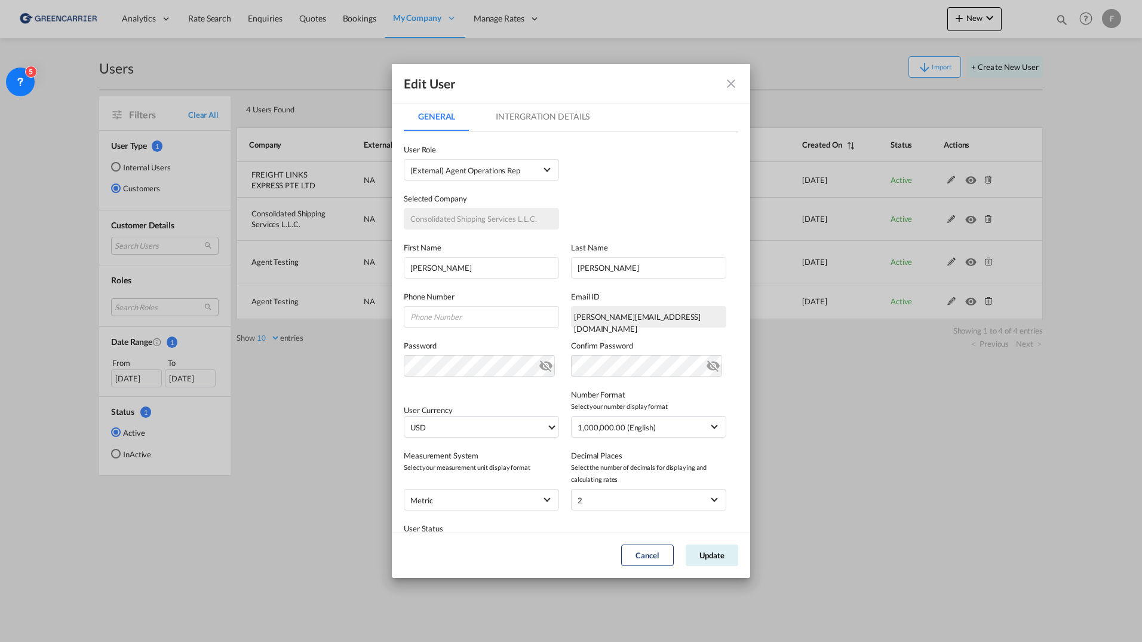
click at [636, 318] on div "shubham@cssdubai.com" at bounding box center [648, 317] width 155 height 22
copy div "shubham@cssdubai.com"
click at [644, 555] on button "Cancel" at bounding box center [647, 555] width 53 height 22
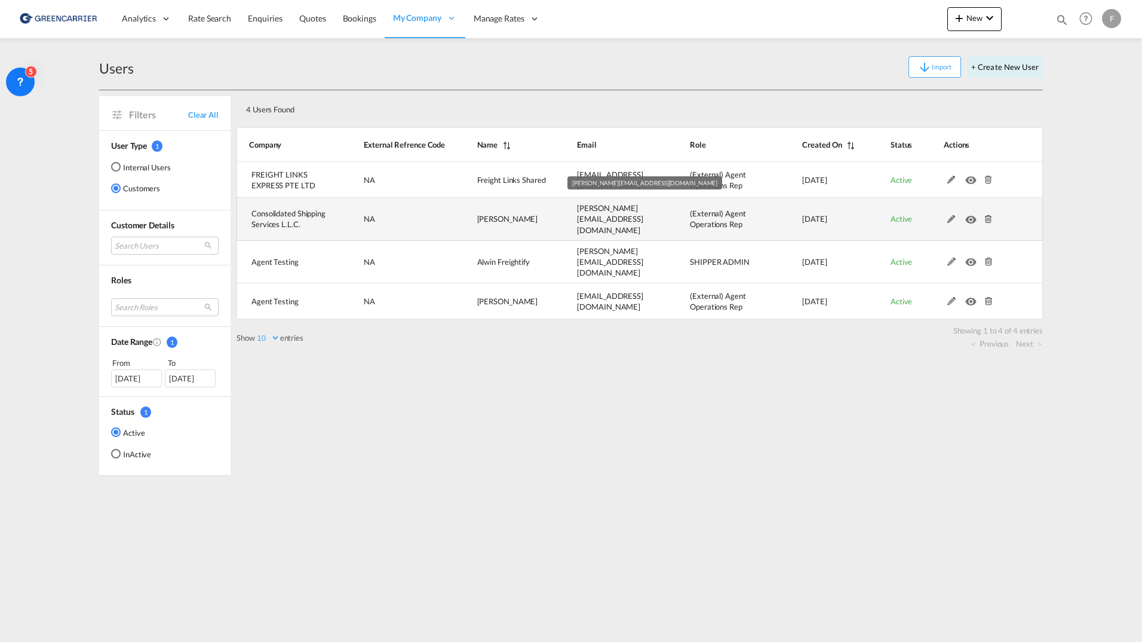
click at [617, 219] on span "shubham@cssdubai.com" at bounding box center [610, 218] width 66 height 31
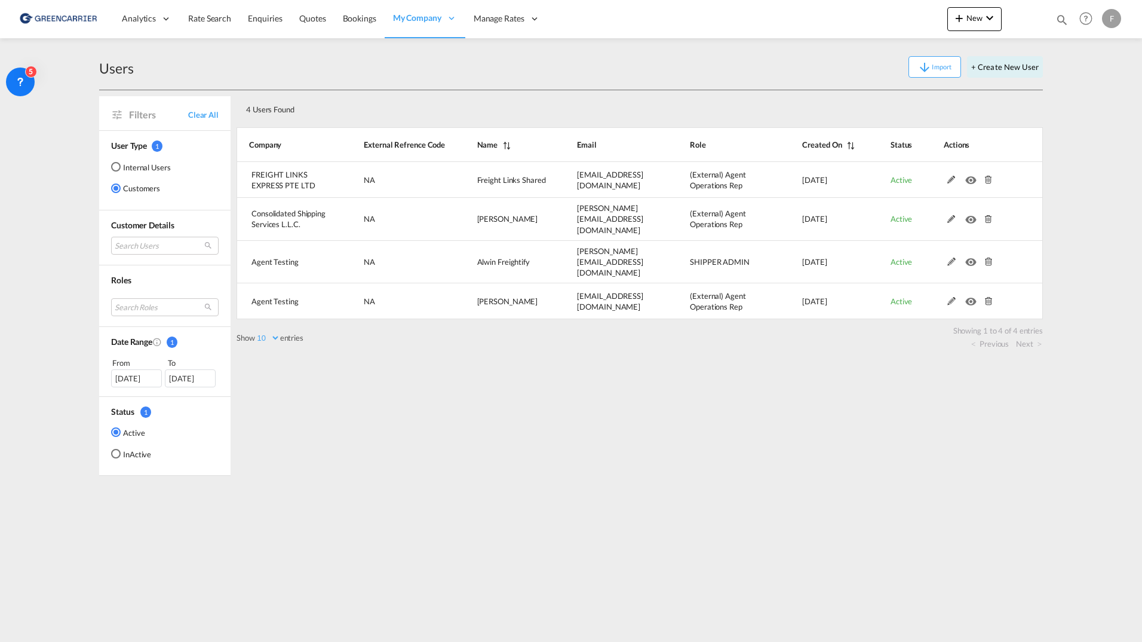
drag, startPoint x: 617, startPoint y: 219, endPoint x: 588, endPoint y: 410, distance: 192.8
click at [588, 410] on div "4 Users Found Show 10 25 50 100 entries Search: Company External Refrence Code …" at bounding box center [640, 282] width 807 height 385
click at [739, 44] on div "Users Import + Create New User Filters Clear All User Type 1 Internal Users Cus…" at bounding box center [571, 262] width 944 height 449
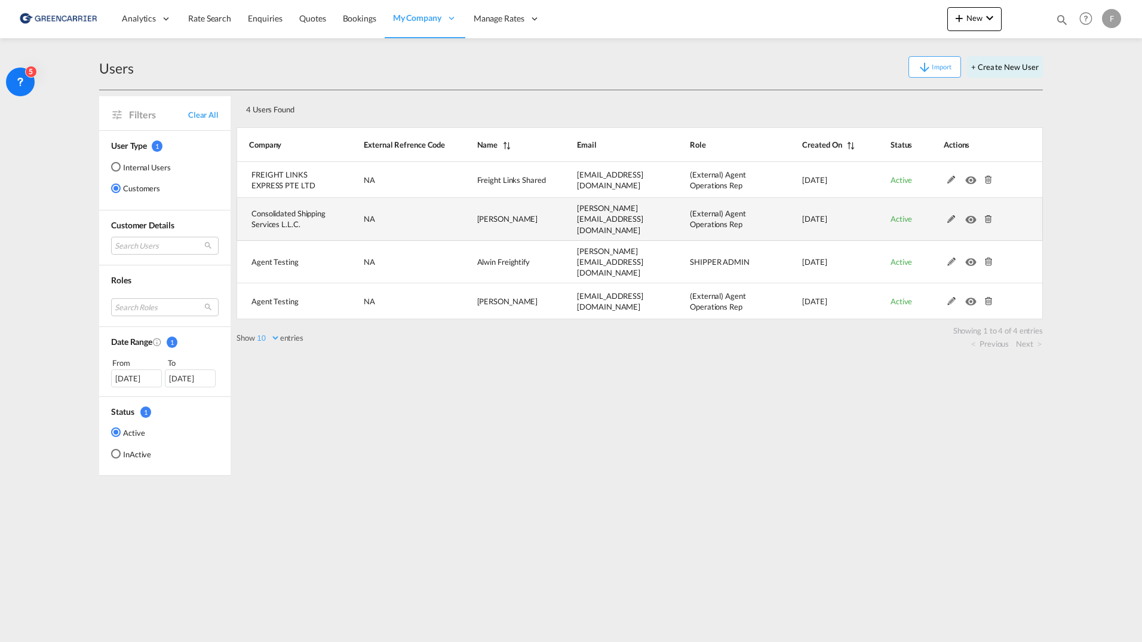
click at [955, 215] on md-icon at bounding box center [952, 219] width 16 height 8
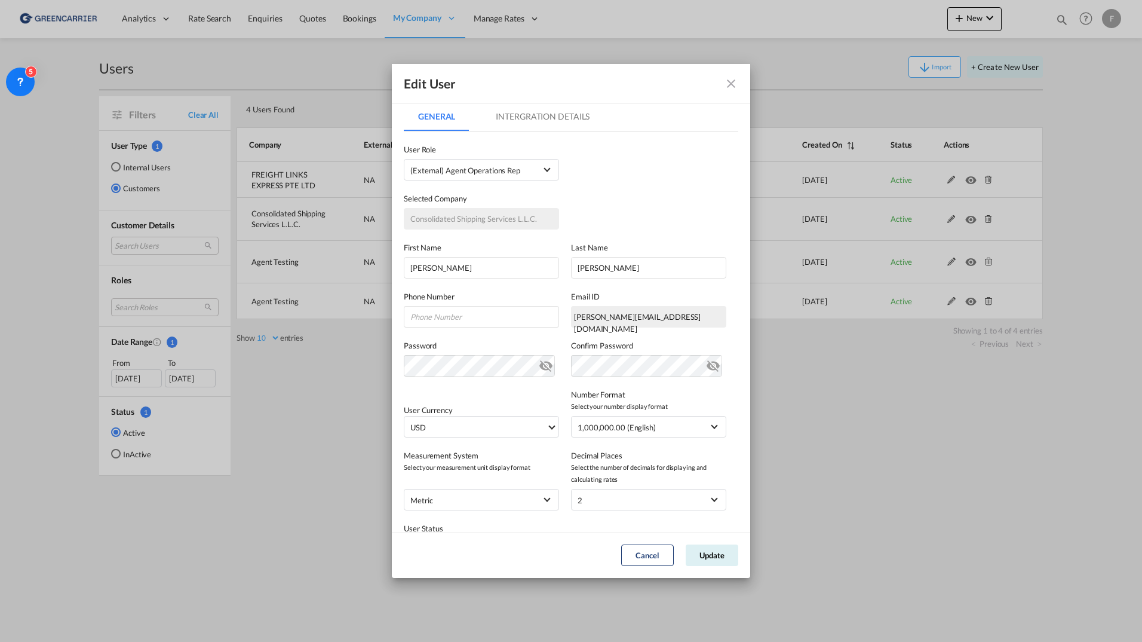
click at [606, 317] on div "shubham@cssdubai.com" at bounding box center [648, 317] width 155 height 22
copy div "shubham@cssdubai.com"
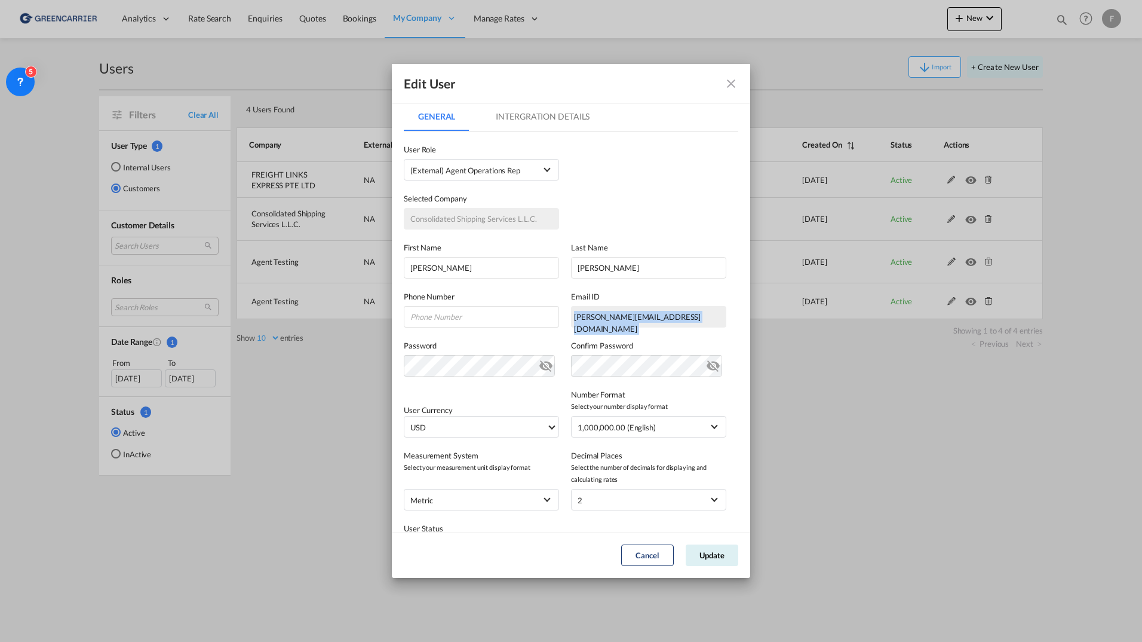
click at [734, 81] on md-icon "icon-close fg-AAA8AD" at bounding box center [731, 83] width 14 height 14
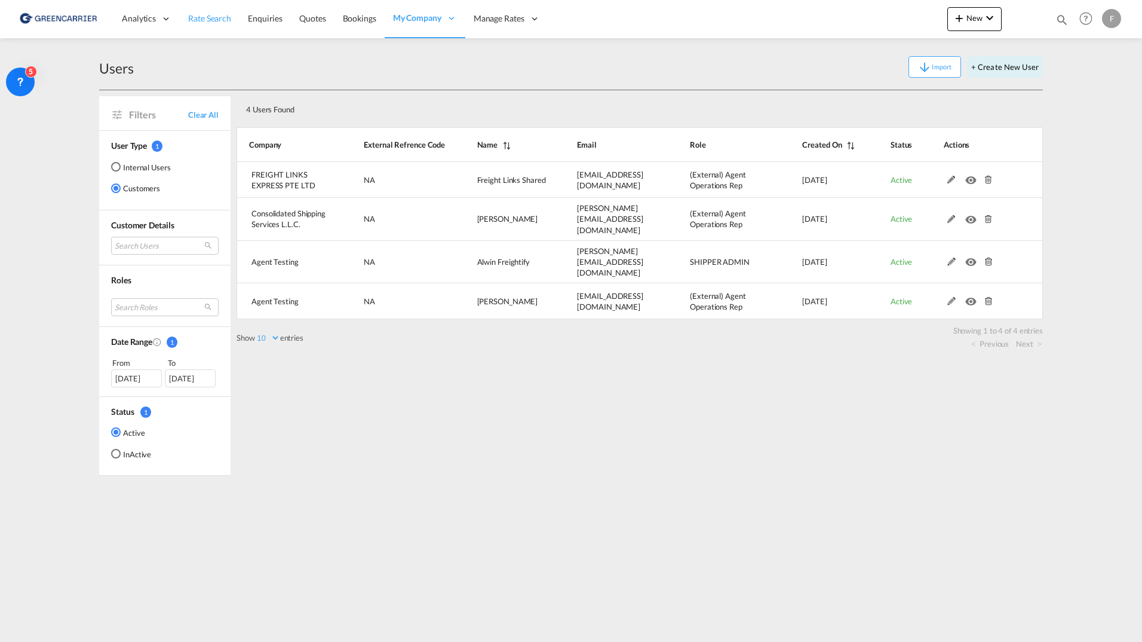
click at [227, 20] on span "Rate Search" at bounding box center [209, 18] width 43 height 10
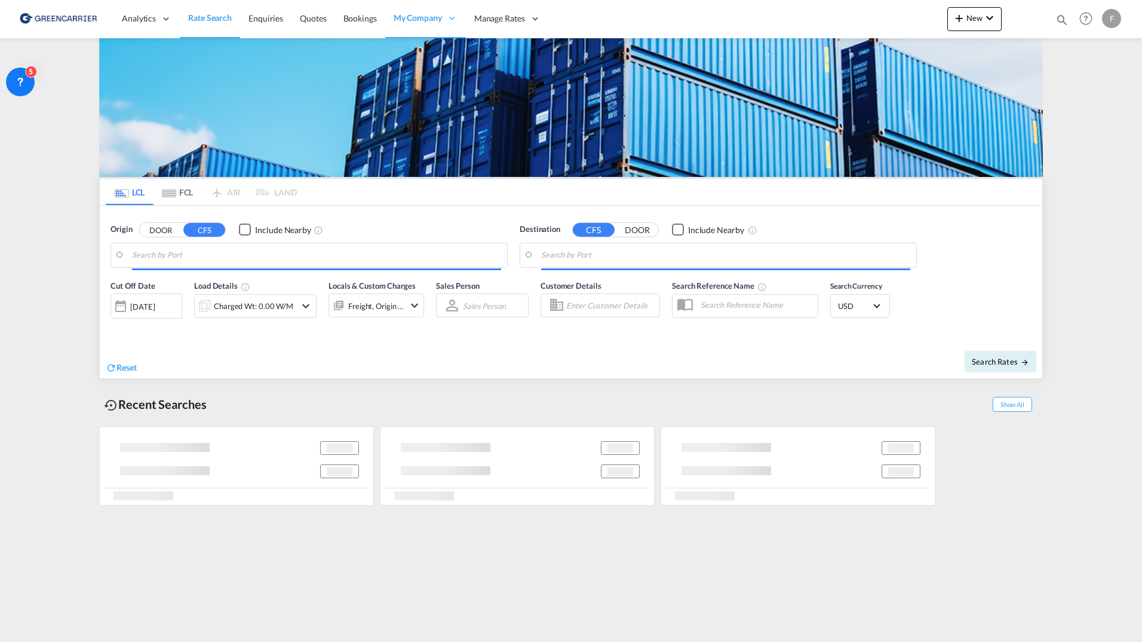
click at [574, 307] on input "Enter Customer Details" at bounding box center [611, 305] width 90 height 18
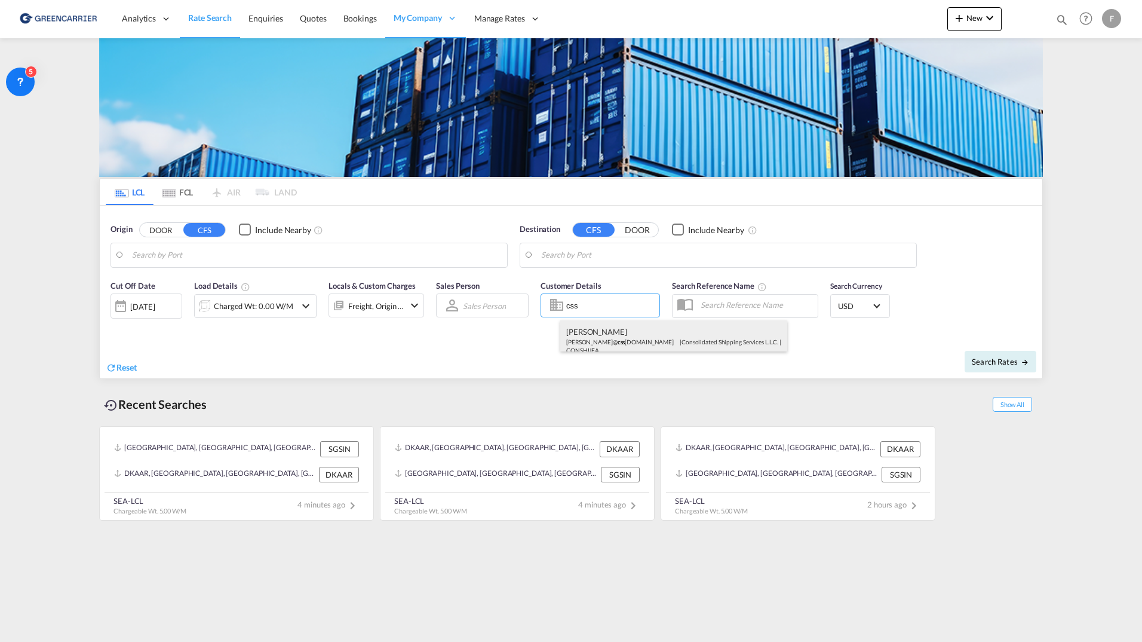
click at [643, 332] on div "Shubham Lalwani shubham@ css dubai.com | Consolidated Shipping Services L.L.C. …" at bounding box center [673, 339] width 227 height 39
type input "Consolidated Shipping Services L.L.C., Shubham Lalwani, shubham@cssdubai.com"
click at [203, 253] on body "Analytics Reports Dashboard Rate Search Enquiries Quotes Bookings" at bounding box center [571, 321] width 1142 height 642
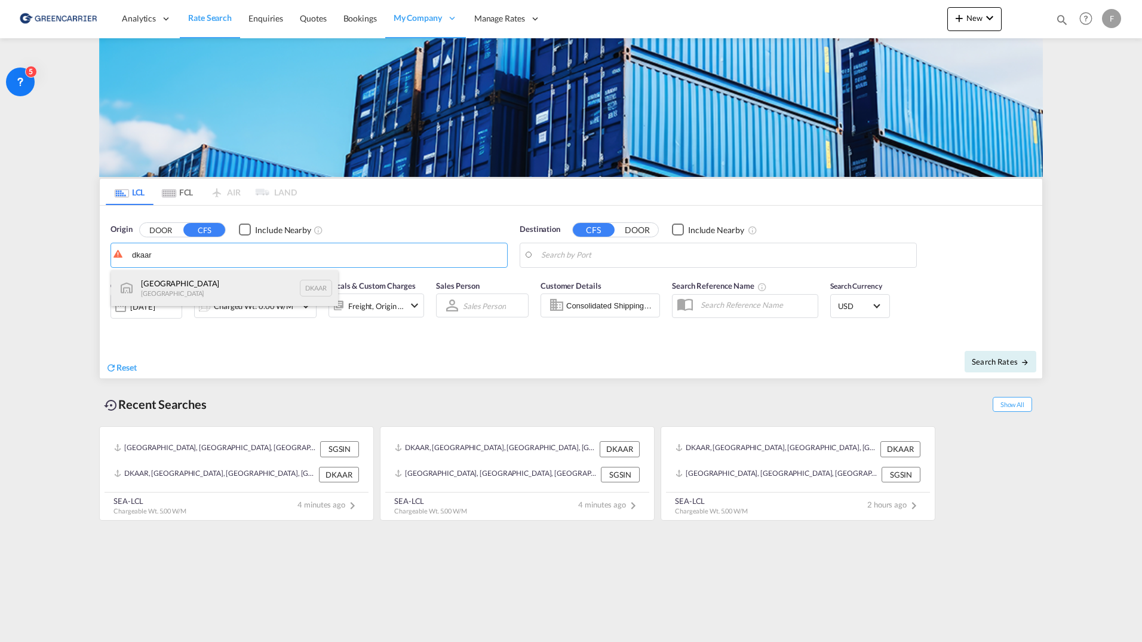
click at [207, 286] on div "Aarhus Denmark DKAAR" at bounding box center [224, 288] width 227 height 36
type input "[GEOGRAPHIC_DATA], [GEOGRAPHIC_DATA]"
click at [695, 256] on body "Analytics Reports Dashboard Rate Search Enquiries Quotes Bookings" at bounding box center [571, 321] width 1142 height 642
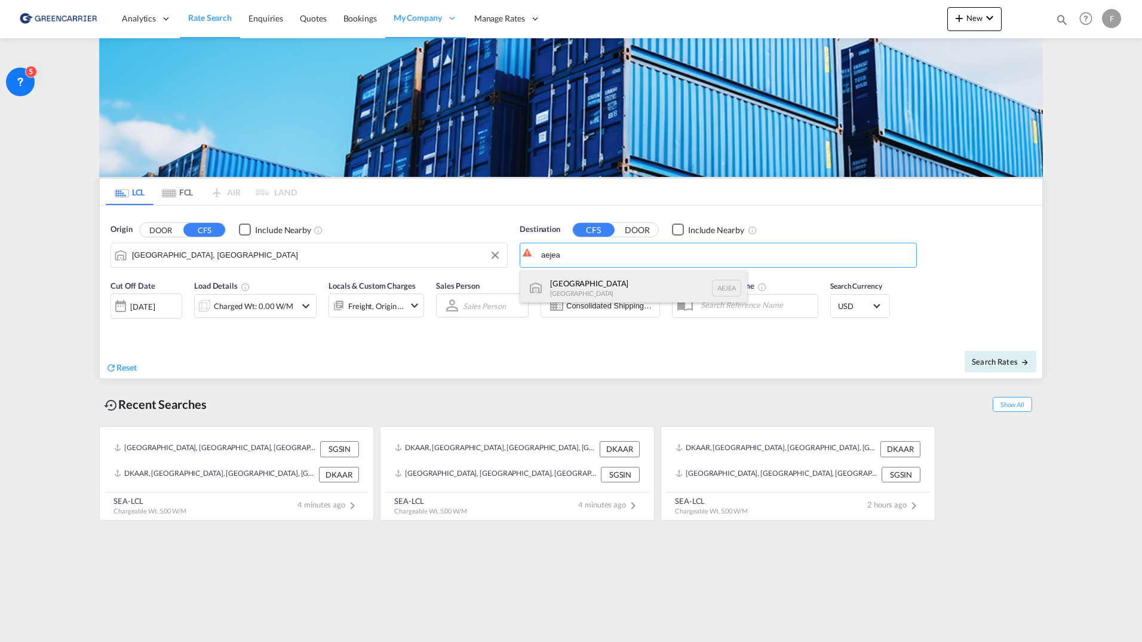
click at [651, 283] on div "Jebel Ali United Arab Emirates AEJEA" at bounding box center [633, 288] width 227 height 36
type input "Jebel Ali, AEJEA"
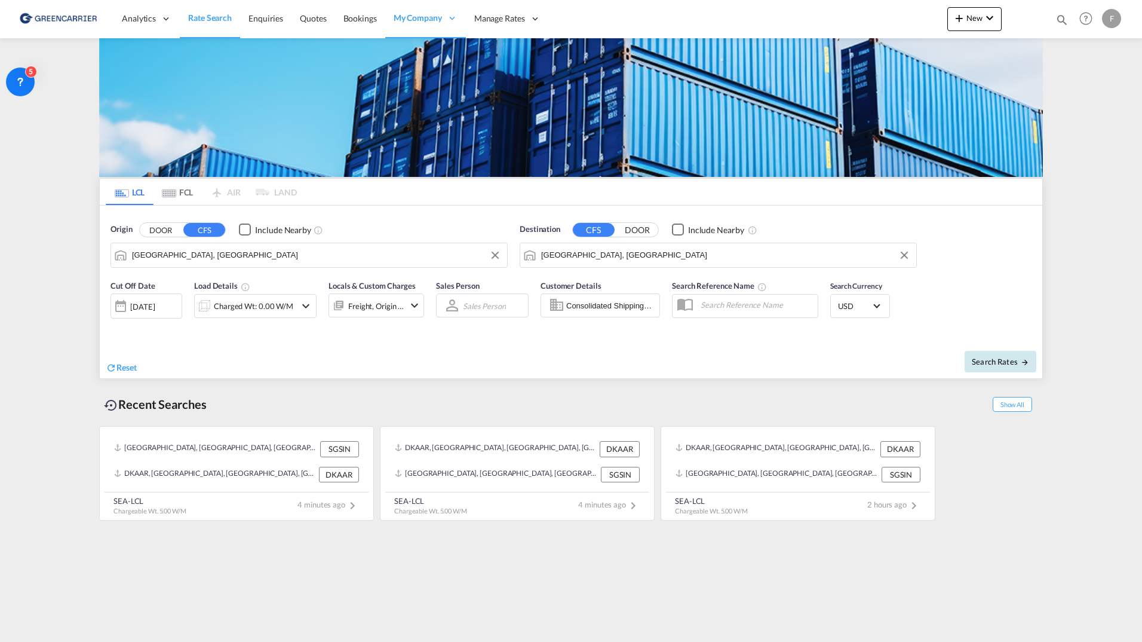
click at [998, 363] on span "Search Rates" at bounding box center [1000, 362] width 57 height 10
click at [272, 309] on div "Charged Wt: 0.00 W/M" at bounding box center [255, 306] width 79 height 17
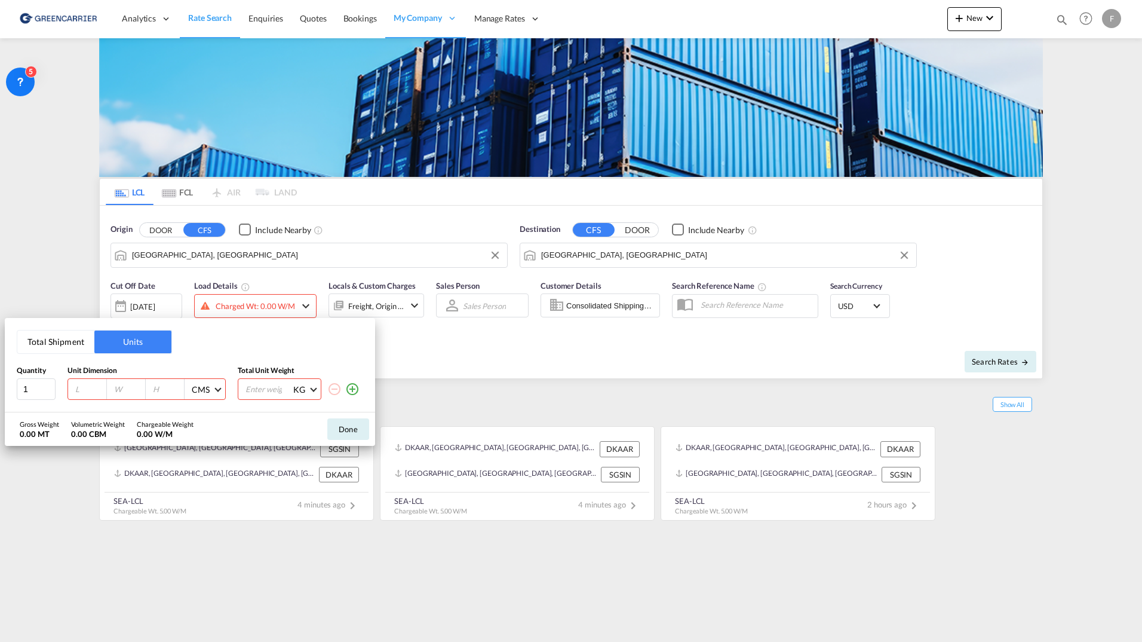
click at [69, 340] on button "Total Shipment" at bounding box center [55, 341] width 77 height 23
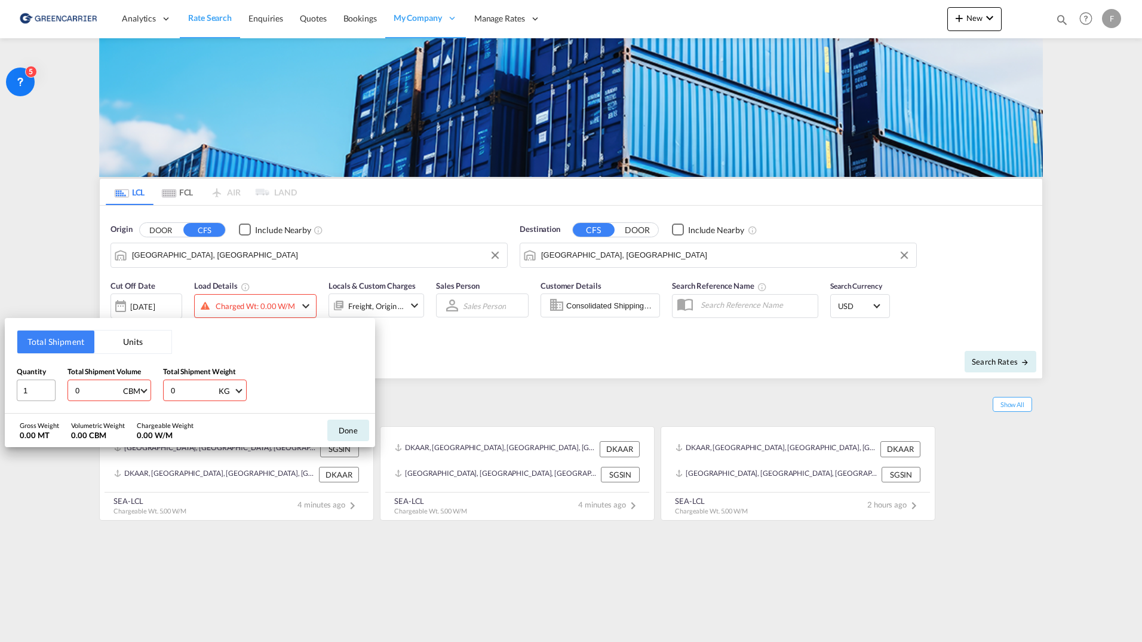
click at [44, 395] on div "Quantity 1 Total Shipment Volume 0 CBM CBM CFT Total Shipment Weight 0 KG KG LB" at bounding box center [190, 384] width 347 height 36
type input "4"
click at [122, 388] on div "Quantity 1 Total Shipment Volume 4 CBM CBM CFT Total Shipment Weight 0 KG KG LB" at bounding box center [190, 384] width 347 height 36
type input "290"
click at [341, 428] on button "Done" at bounding box center [348, 430] width 42 height 22
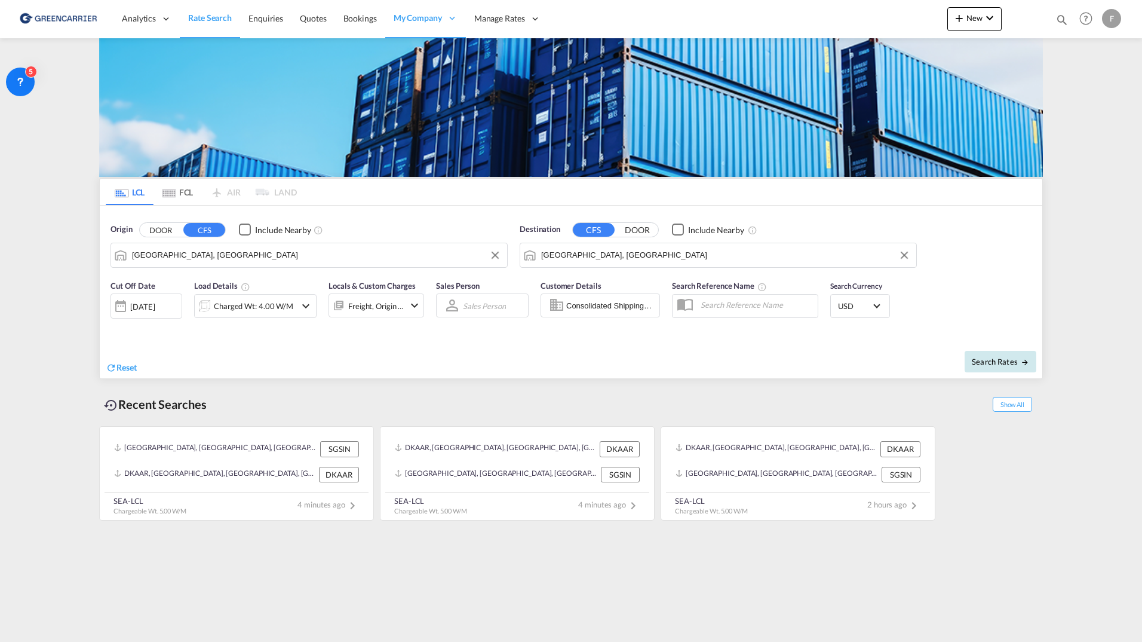
click at [989, 357] on span "Search Rates" at bounding box center [1000, 362] width 57 height 10
type input "DKAAR to AEJEA / 15 Sep 2025"
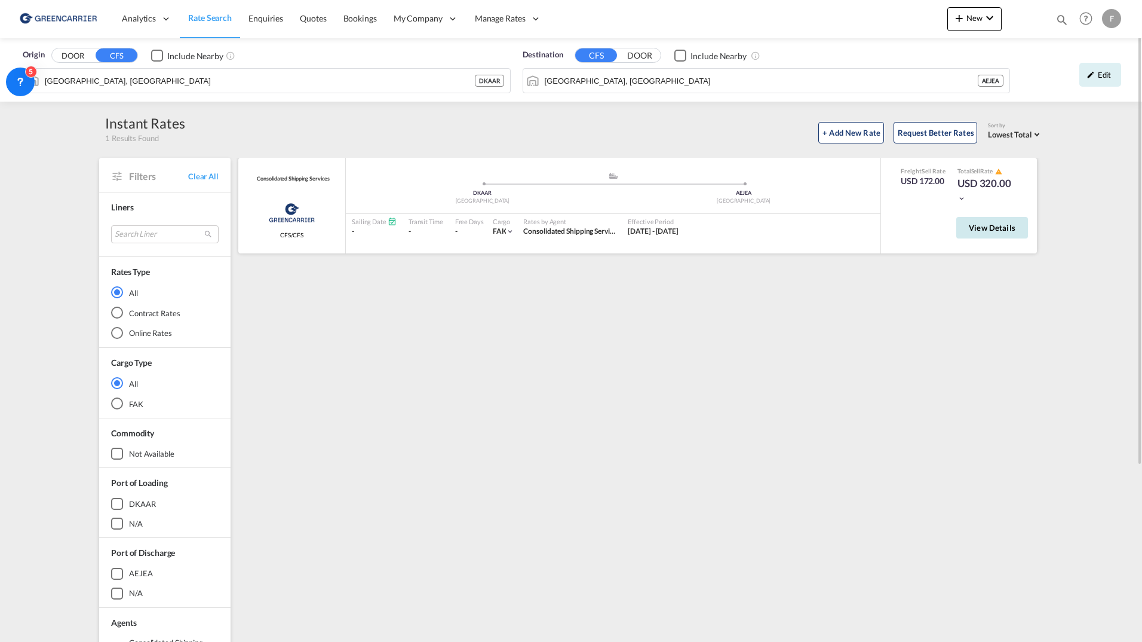
click at [1002, 238] on button "View Details" at bounding box center [993, 228] width 72 height 22
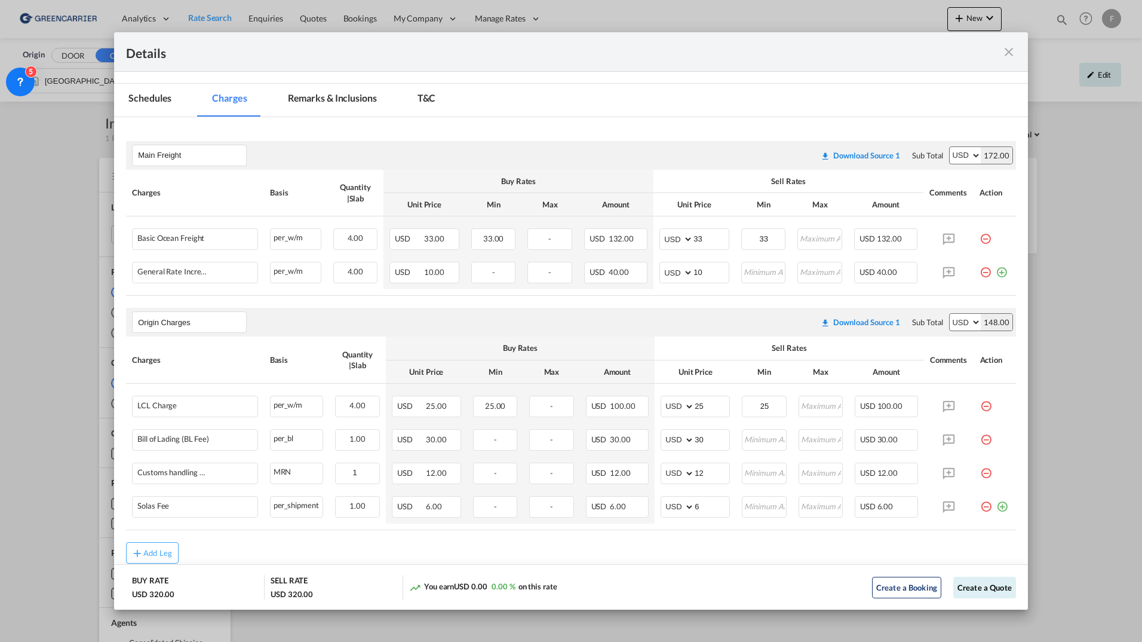
scroll to position [196, 0]
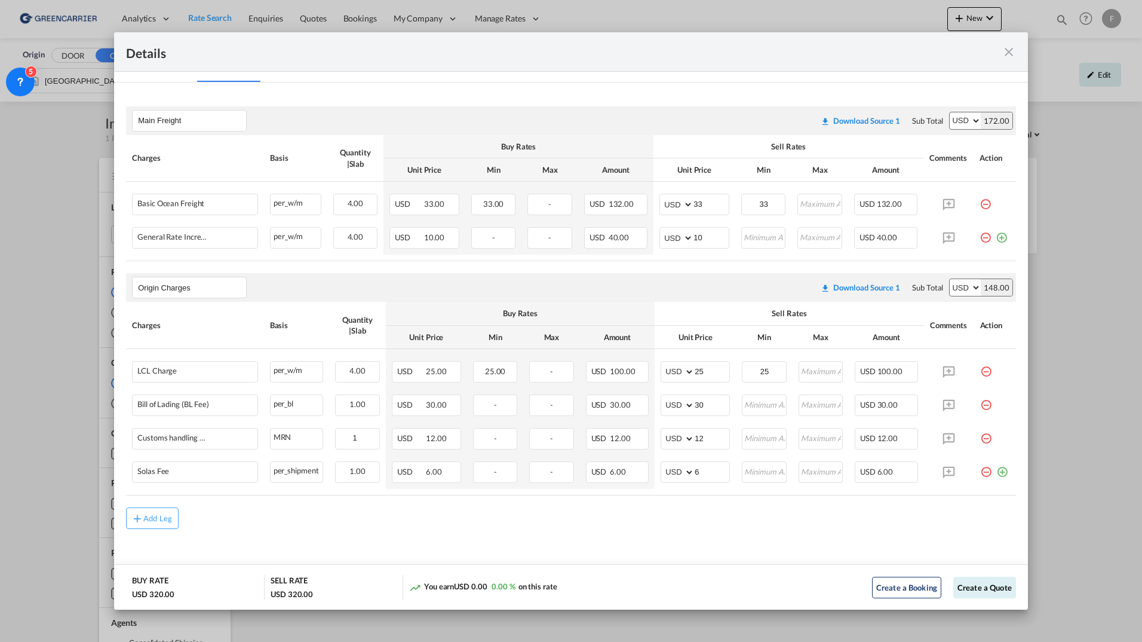
click at [1014, 47] on md-icon "icon-close fg-AAA8AD m-0 cursor" at bounding box center [1009, 52] width 14 height 14
